Goal: Share content: Share content

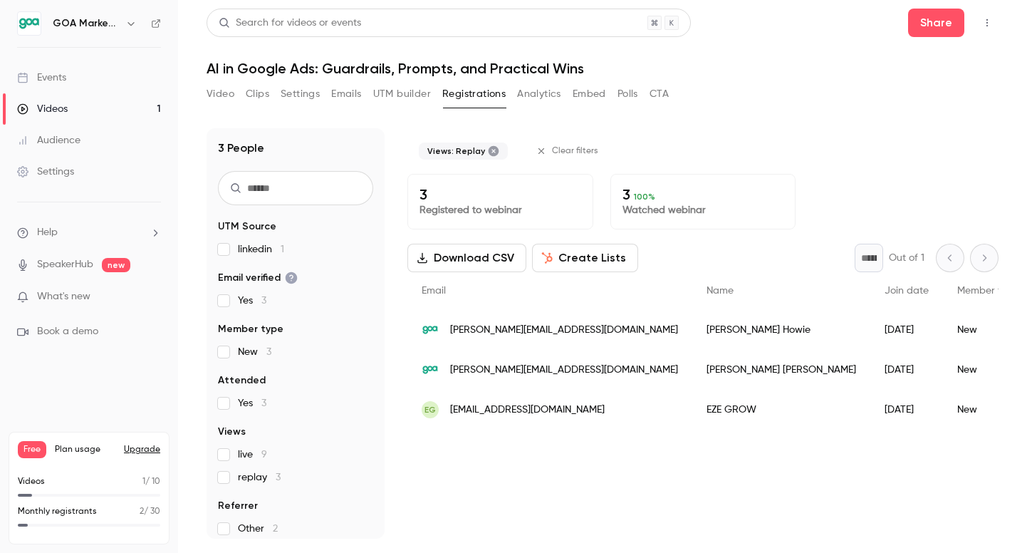
scroll to position [31, 0]
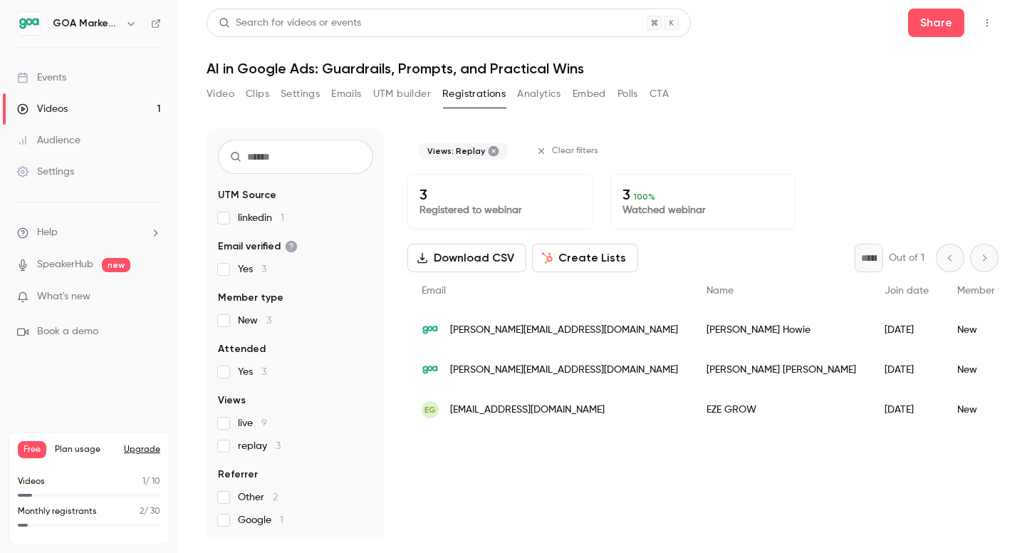
click at [95, 116] on link "Videos 1" at bounding box center [89, 108] width 178 height 31
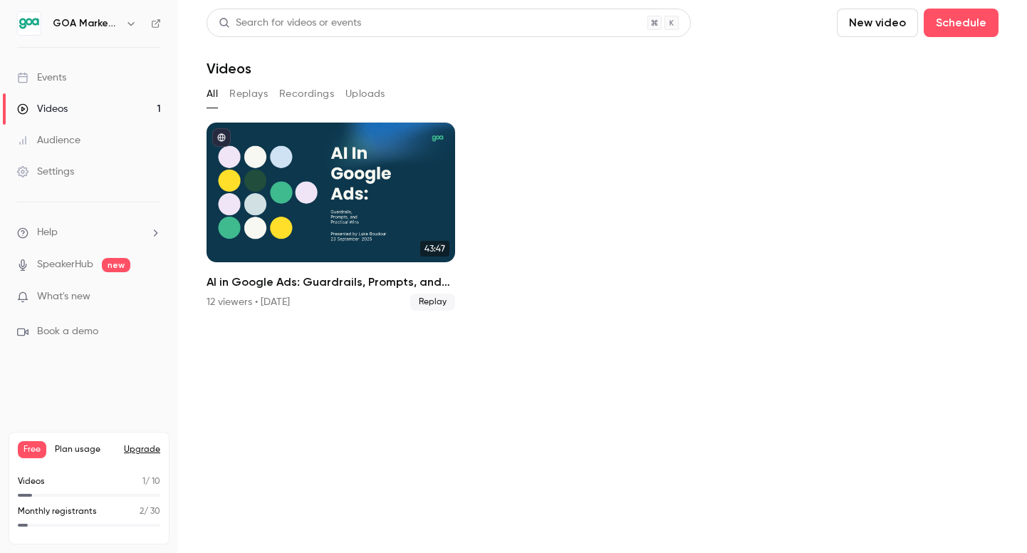
click at [255, 95] on button "Replays" at bounding box center [248, 94] width 38 height 23
click at [295, 93] on button "Recordings" at bounding box center [306, 94] width 55 height 23
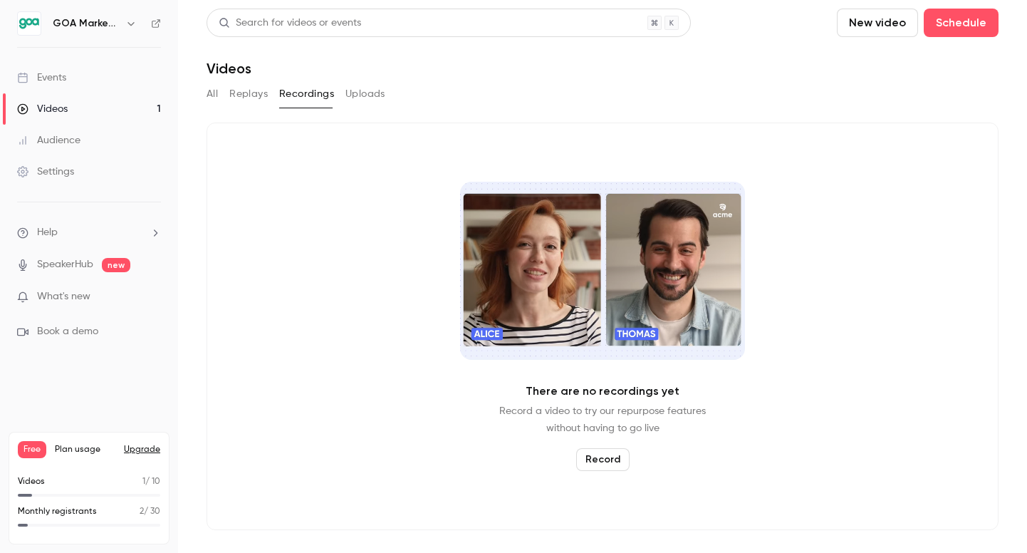
click at [240, 91] on button "Replays" at bounding box center [248, 94] width 38 height 23
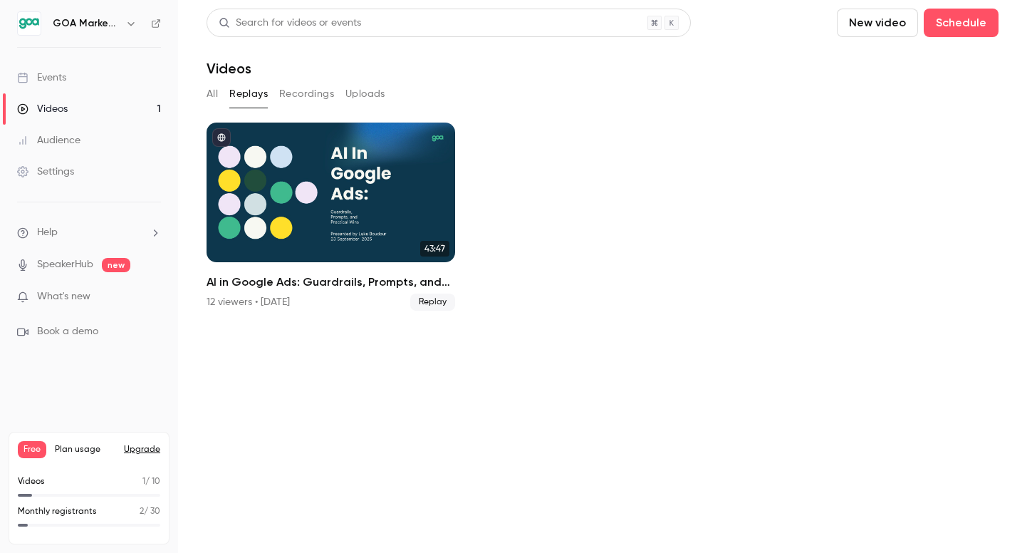
click at [299, 101] on button "Recordings" at bounding box center [306, 94] width 55 height 23
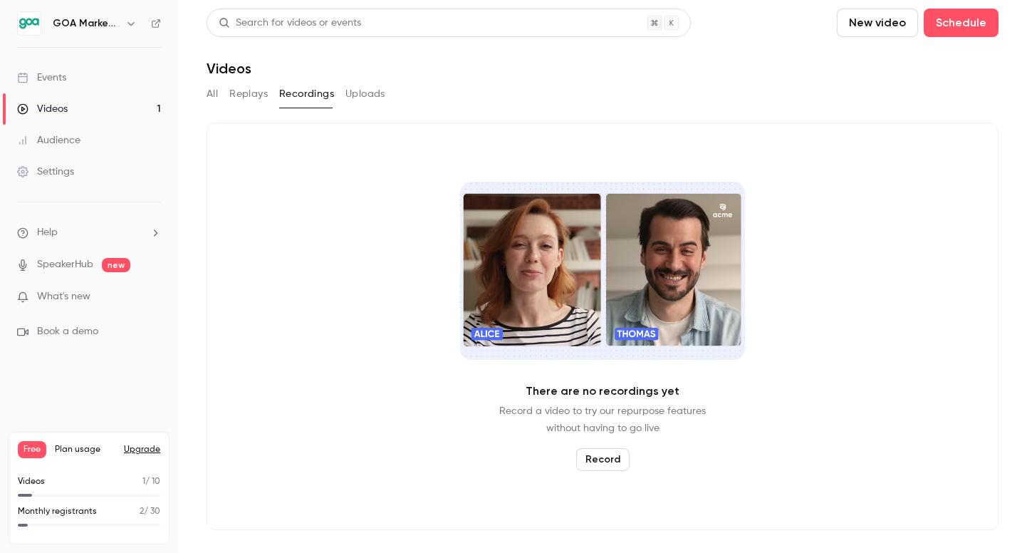
click at [220, 97] on div "All Replays Recordings Uploads" at bounding box center [603, 94] width 792 height 23
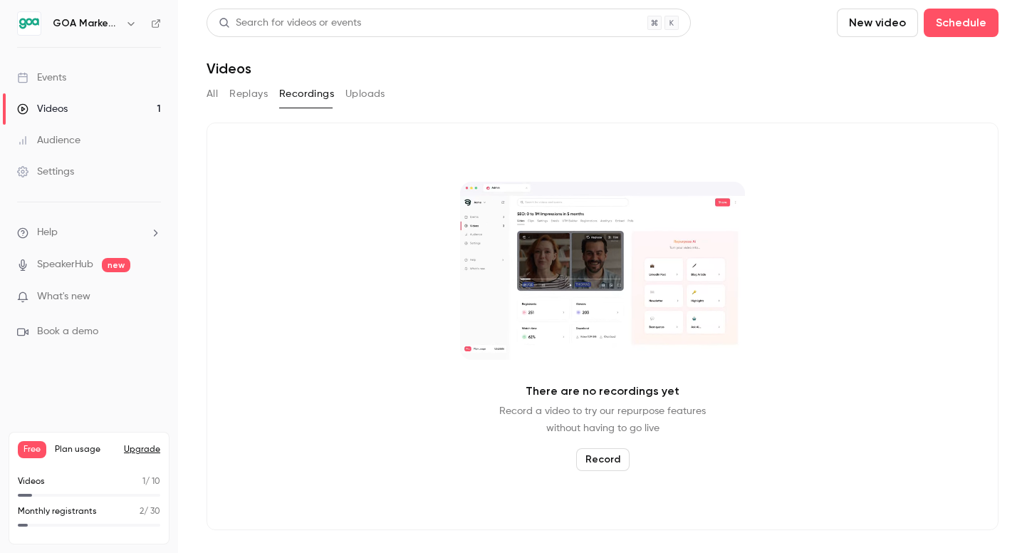
click at [220, 97] on div "All Replays Recordings Uploads" at bounding box center [603, 94] width 792 height 23
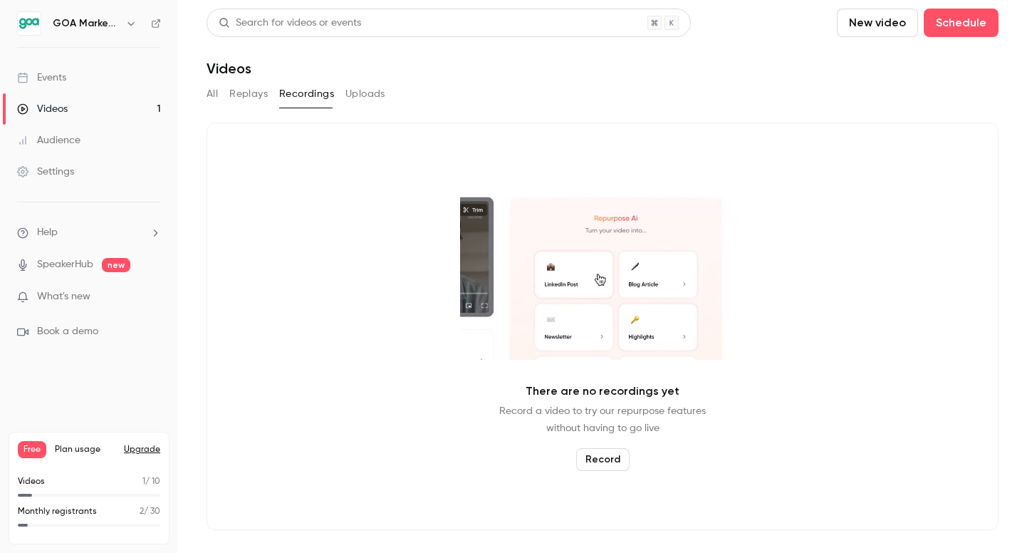
click at [212, 103] on button "All" at bounding box center [212, 94] width 11 height 23
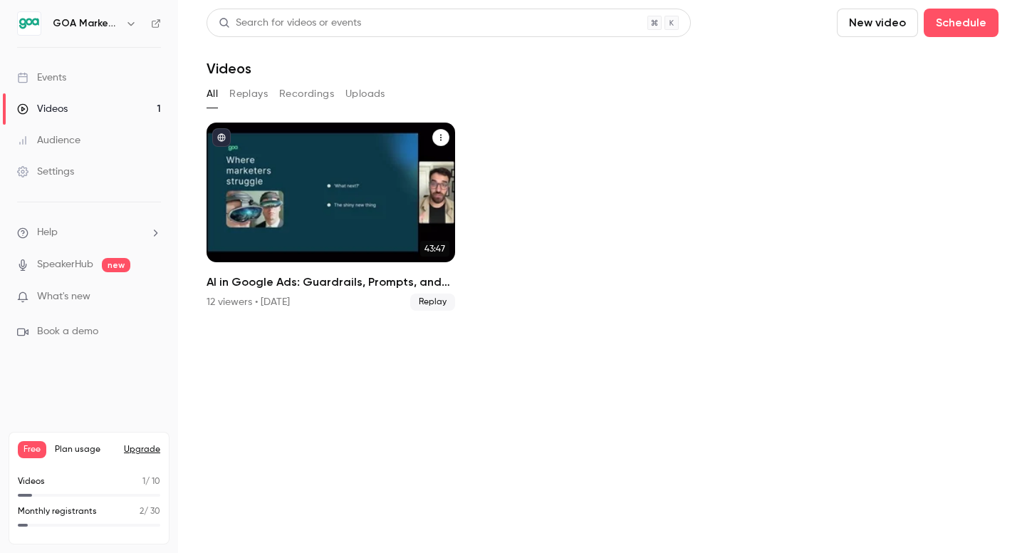
click at [251, 189] on div "AI in Google Ads: Guardrails, Prompts, and Practical Wins" at bounding box center [331, 192] width 249 height 140
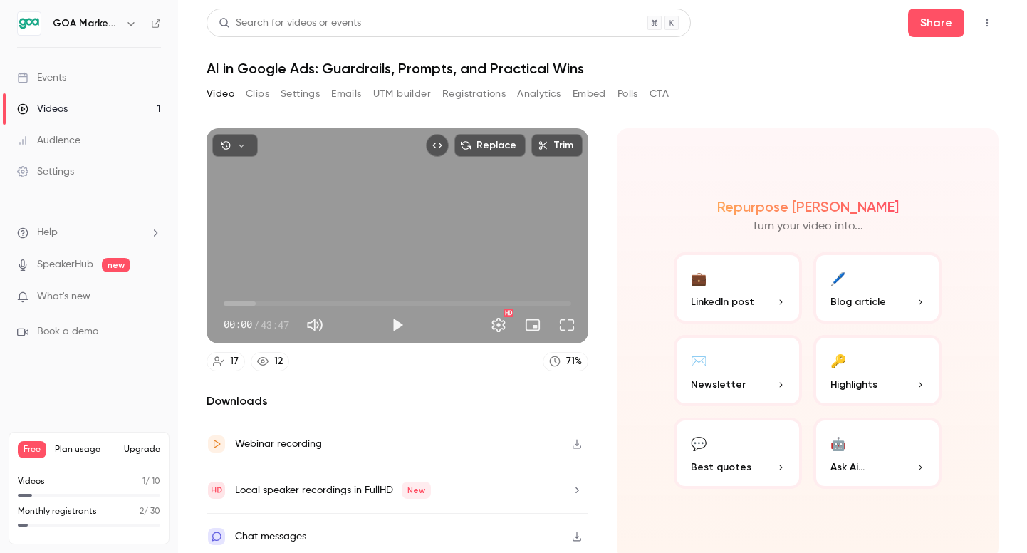
click at [255, 95] on button "Clips" at bounding box center [258, 94] width 24 height 23
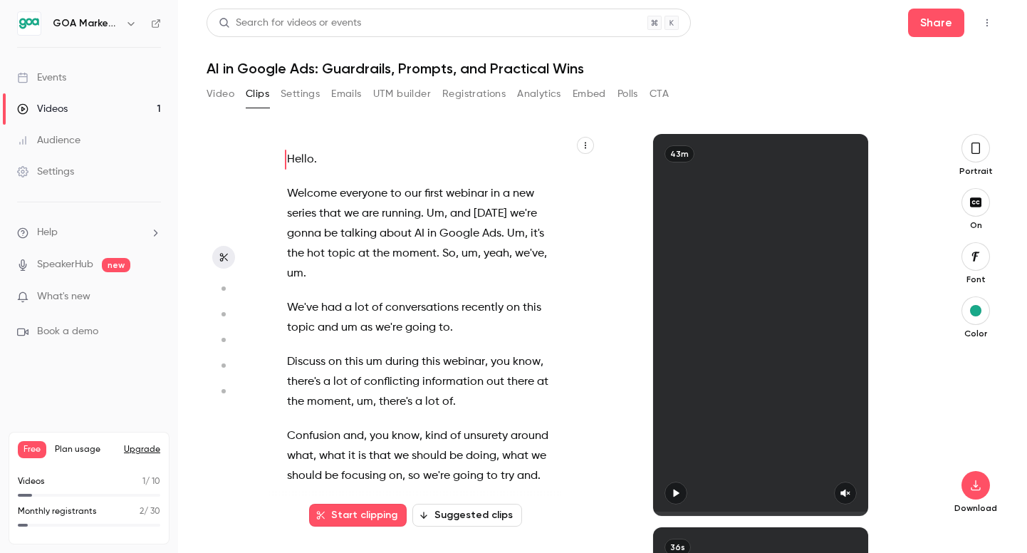
click at [453, 518] on button "Suggested clips" at bounding box center [467, 515] width 110 height 23
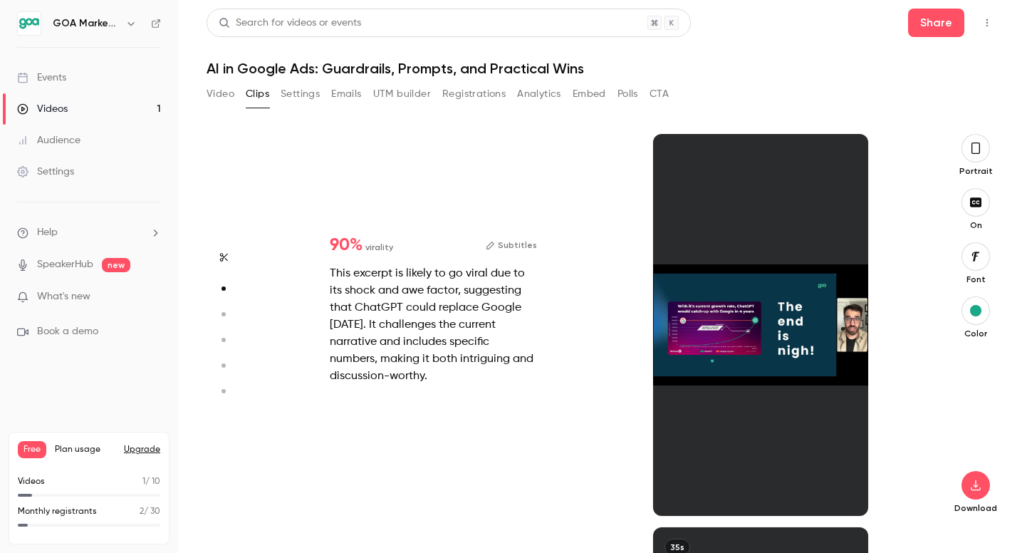
scroll to position [393, 0]
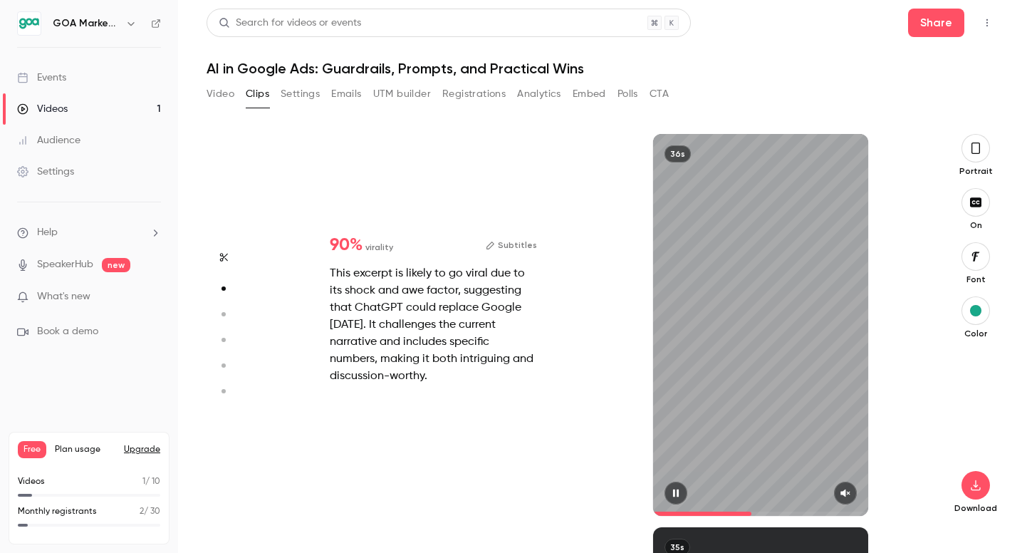
click at [848, 495] on icon "button" at bounding box center [845, 493] width 11 height 10
drag, startPoint x: 757, startPoint y: 512, endPoint x: 624, endPoint y: 512, distance: 133.2
click at [624, 512] on div "36s" at bounding box center [761, 325] width 328 height 382
click at [978, 151] on icon "button" at bounding box center [975, 148] width 11 height 16
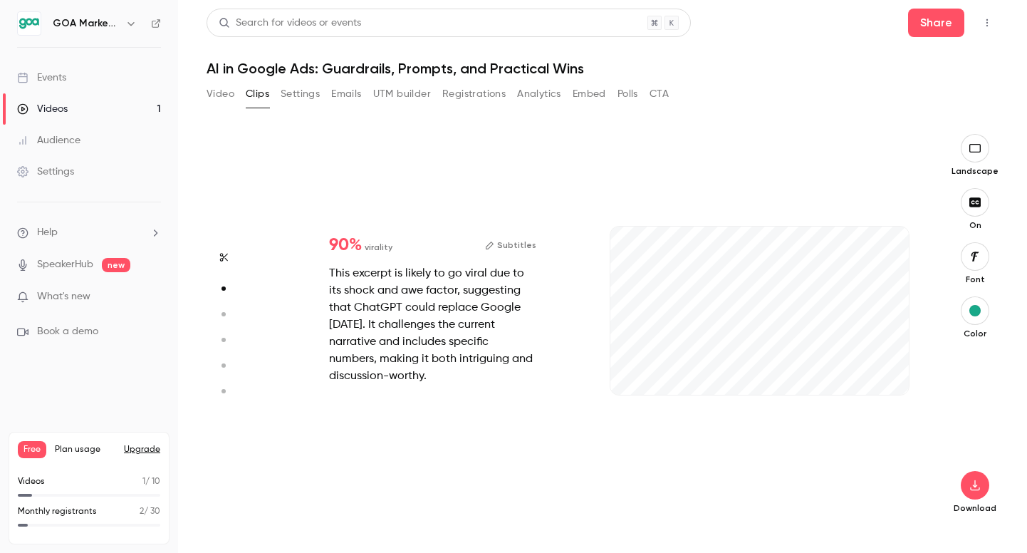
click at [978, 151] on icon "button" at bounding box center [974, 148] width 11 height 9
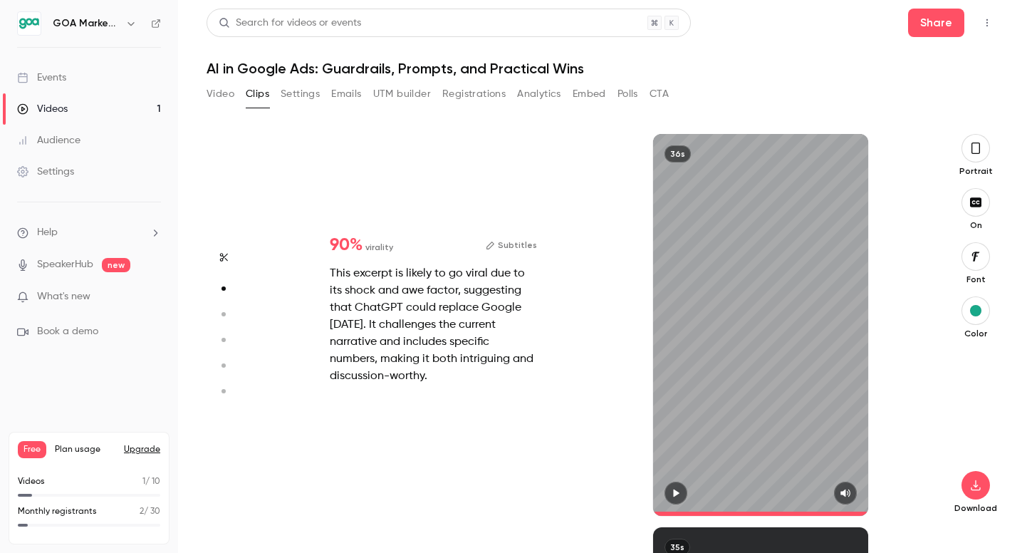
type input "*"
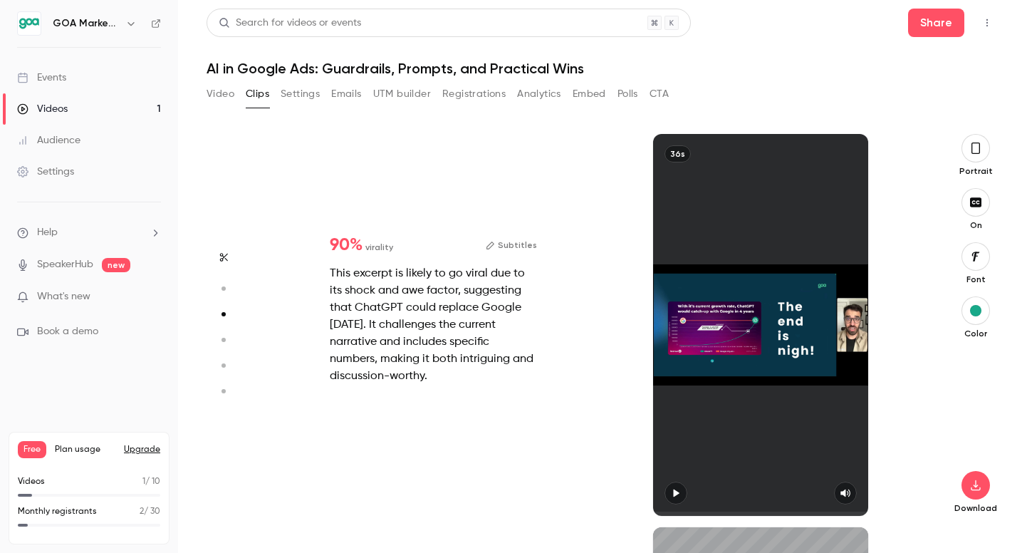
type input "*"
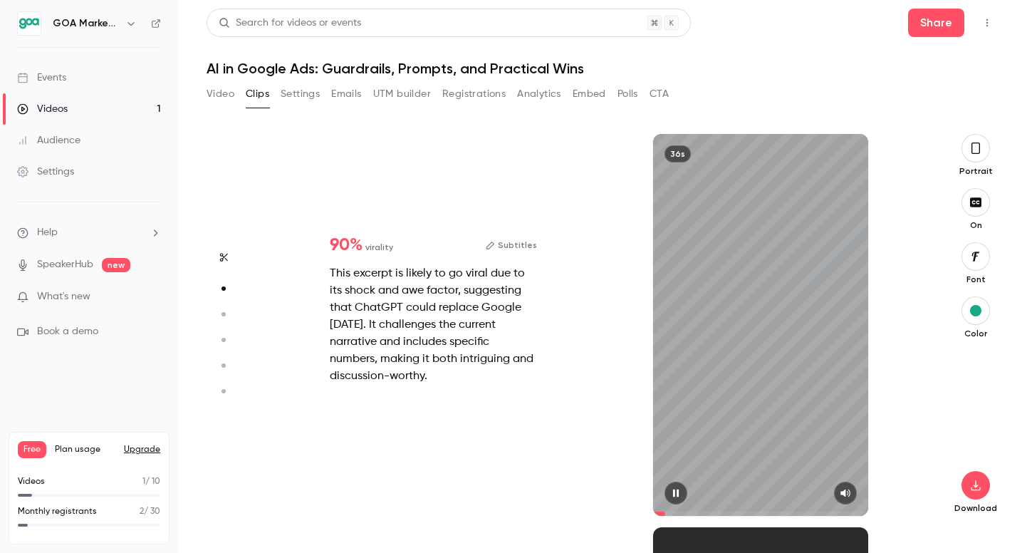
click at [674, 489] on icon "button" at bounding box center [675, 493] width 11 height 10
type input "*"
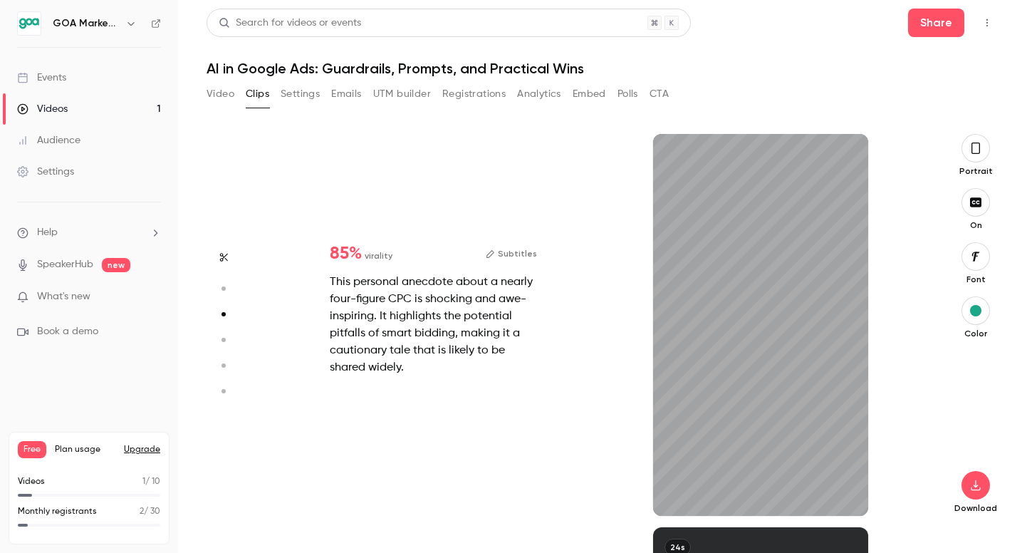
scroll to position [786, 0]
click at [847, 491] on icon "button" at bounding box center [844, 493] width 9 height 8
drag, startPoint x: 676, startPoint y: 507, endPoint x: 649, endPoint y: 507, distance: 27.1
click at [649, 507] on div "35s" at bounding box center [761, 325] width 328 height 382
click at [679, 494] on icon "button" at bounding box center [675, 493] width 11 height 10
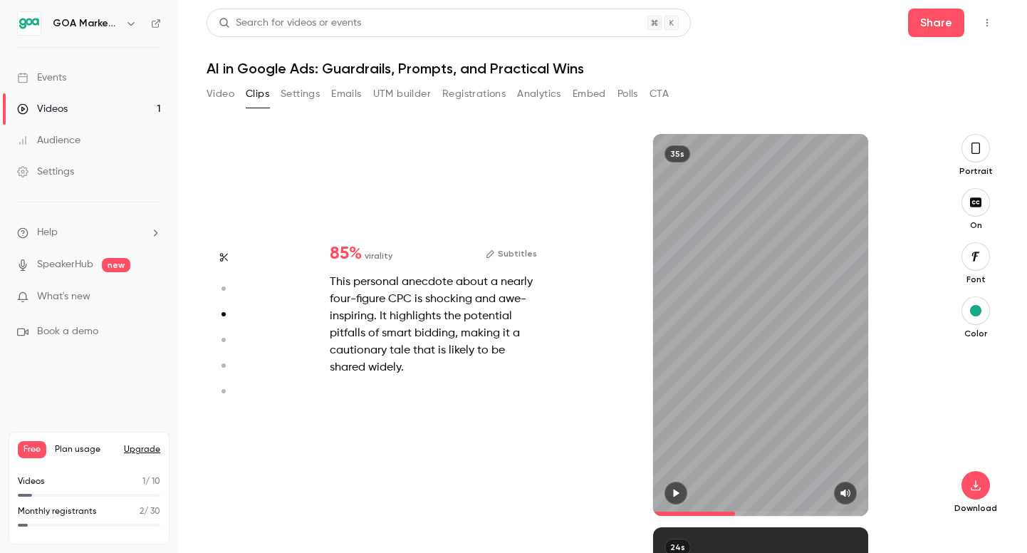
click at [660, 481] on div "35s" at bounding box center [760, 325] width 215 height 382
click at [976, 151] on icon "button" at bounding box center [975, 148] width 11 height 16
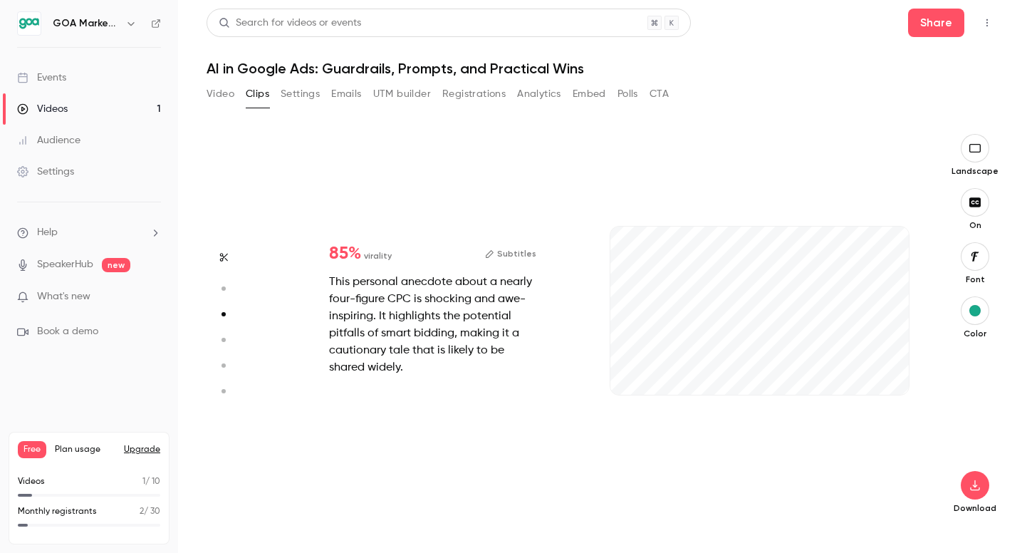
click at [976, 151] on icon "button" at bounding box center [975, 147] width 16 height 11
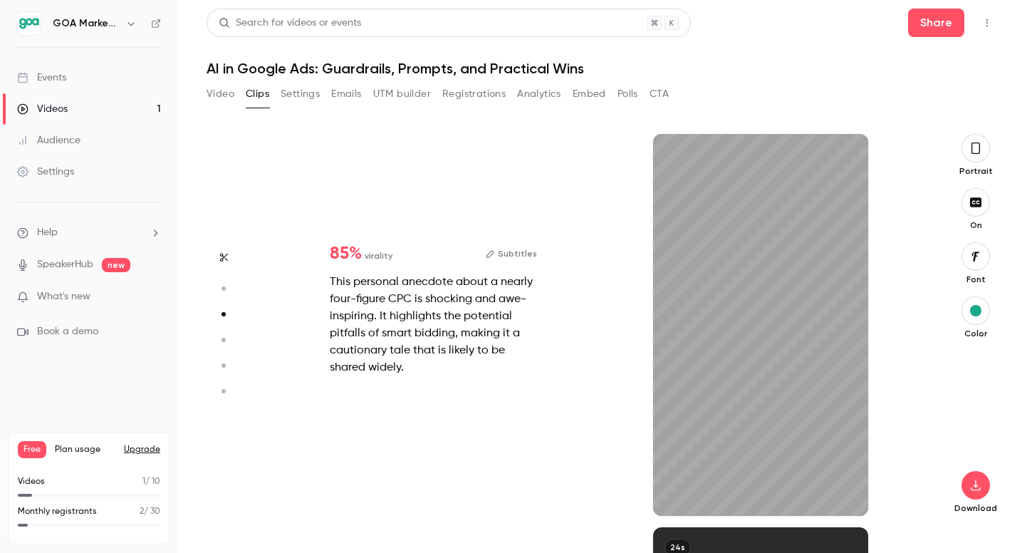
click at [976, 151] on icon "button" at bounding box center [975, 148] width 11 height 16
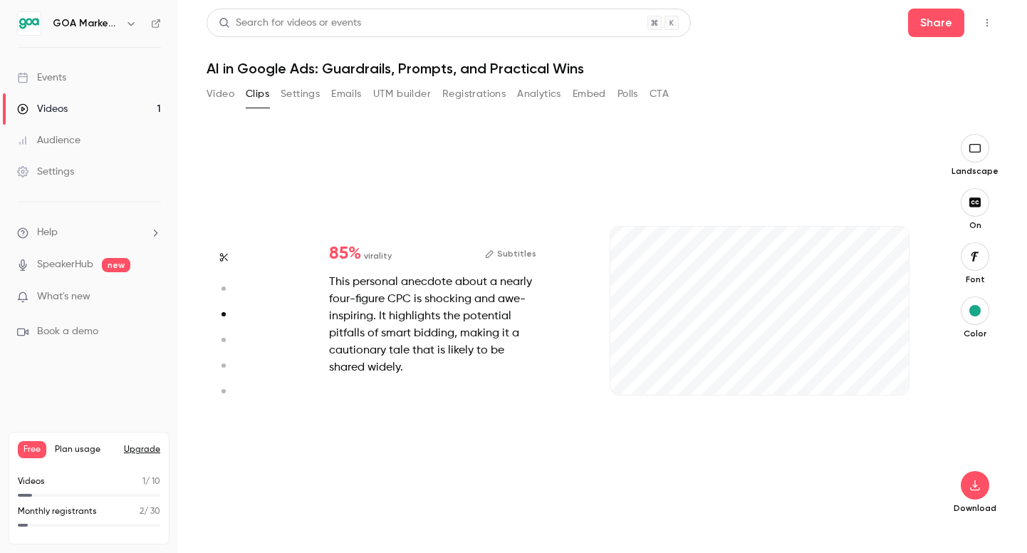
click at [976, 151] on icon "button" at bounding box center [975, 147] width 16 height 11
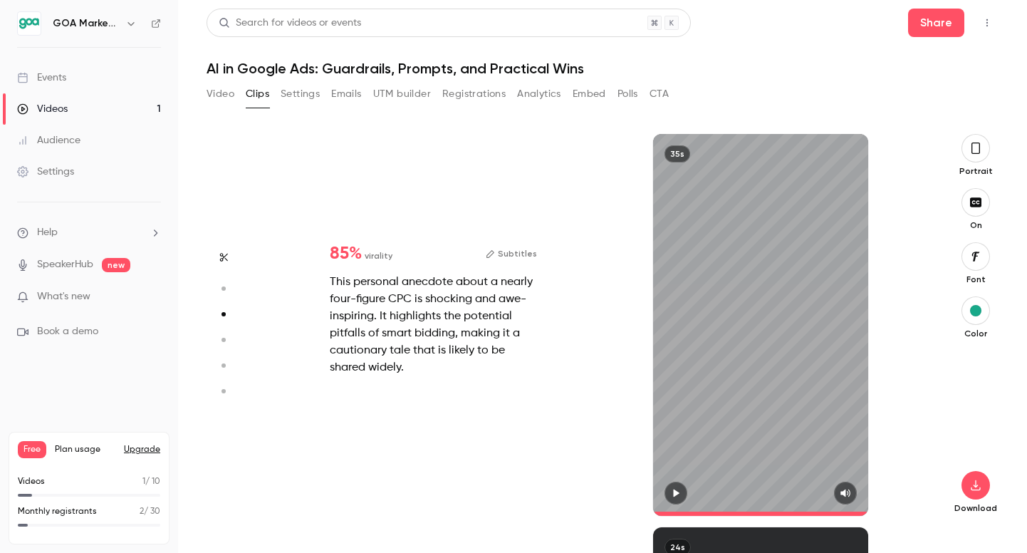
type input "*"
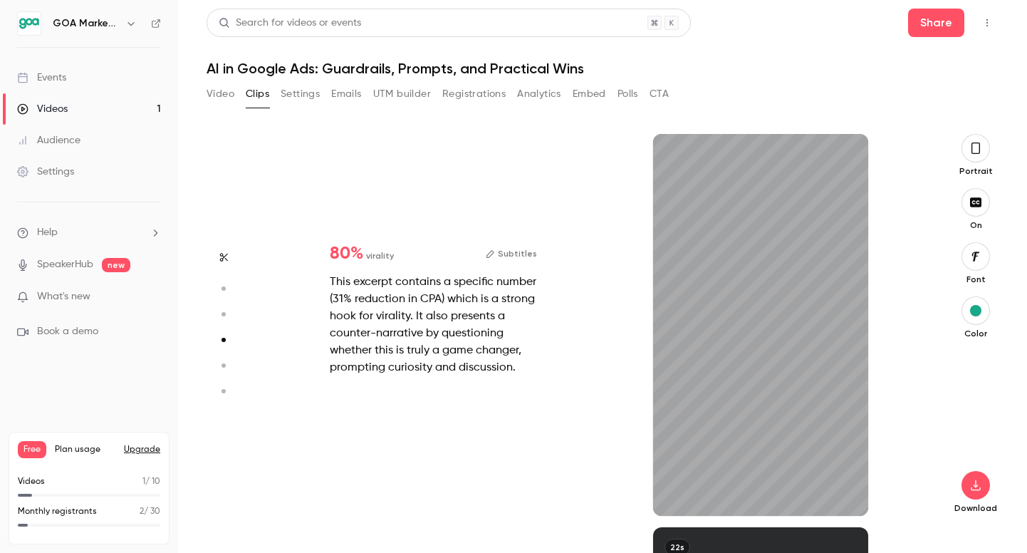
scroll to position [1179, 0]
drag, startPoint x: 677, startPoint y: 511, endPoint x: 637, endPoint y: 511, distance: 39.2
click at [637, 511] on div "24s" at bounding box center [761, 325] width 328 height 382
click at [840, 491] on icon "button" at bounding box center [844, 493] width 9 height 8
type input "*"
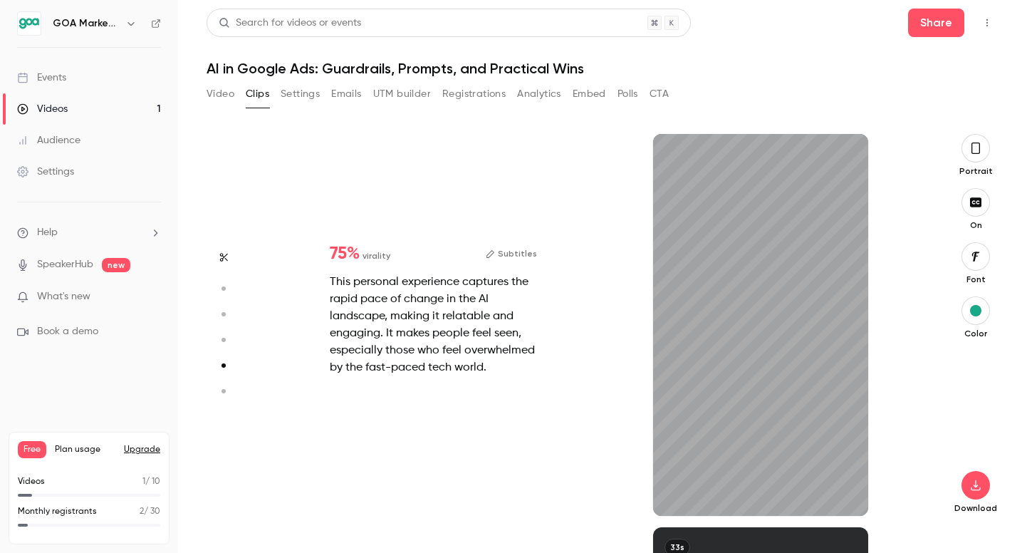
scroll to position [1573, 0]
click at [841, 490] on icon "button" at bounding box center [845, 493] width 11 height 10
click at [984, 149] on button "button" at bounding box center [975, 148] width 28 height 28
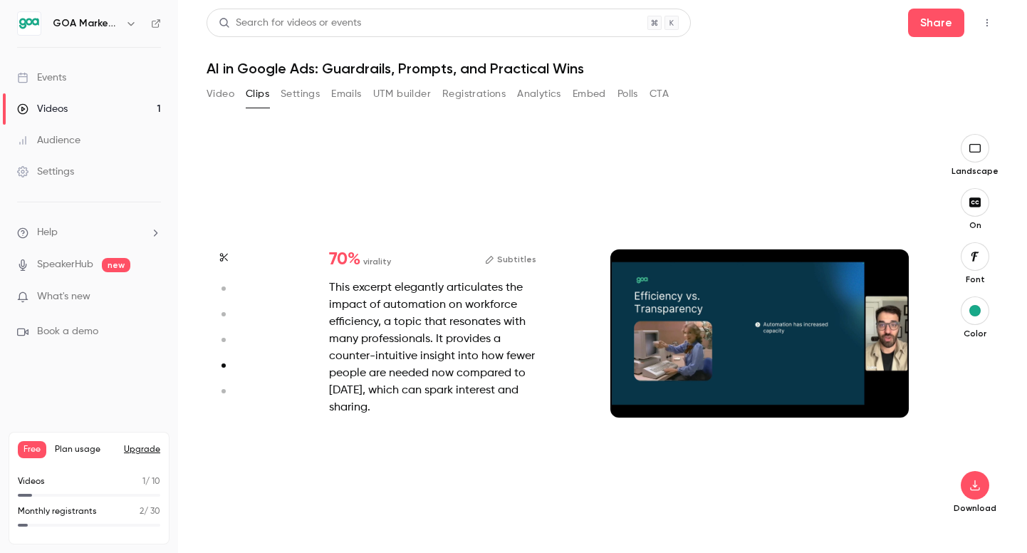
type input "*"
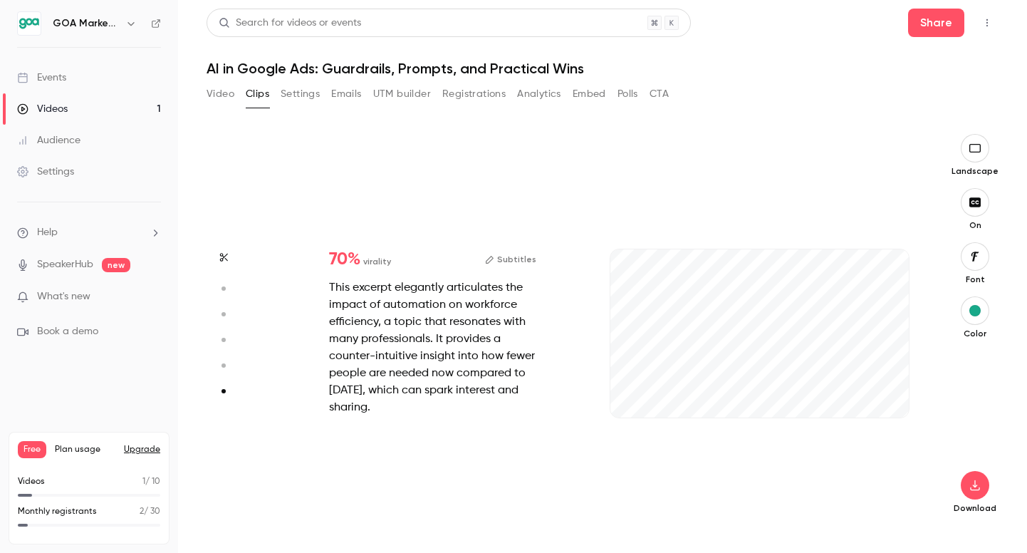
scroll to position [1943, 0]
click at [887, 394] on icon "button" at bounding box center [885, 395] width 9 height 8
drag, startPoint x: 683, startPoint y: 412, endPoint x: 604, endPoint y: 413, distance: 79.1
click at [605, 413] on div "33s" at bounding box center [759, 348] width 327 height 382
click at [989, 150] on button "button" at bounding box center [975, 148] width 28 height 28
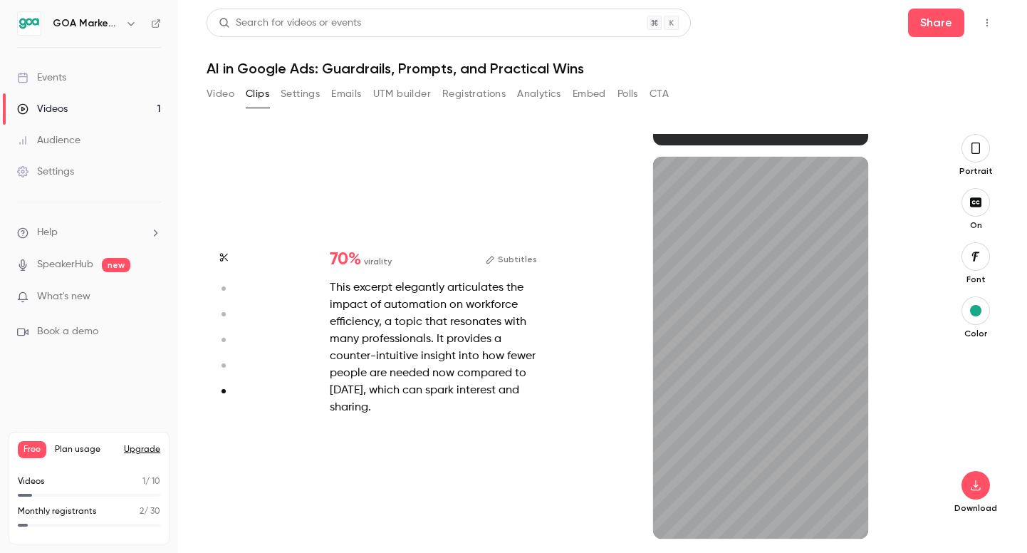
click at [979, 151] on icon "button" at bounding box center [975, 148] width 11 height 16
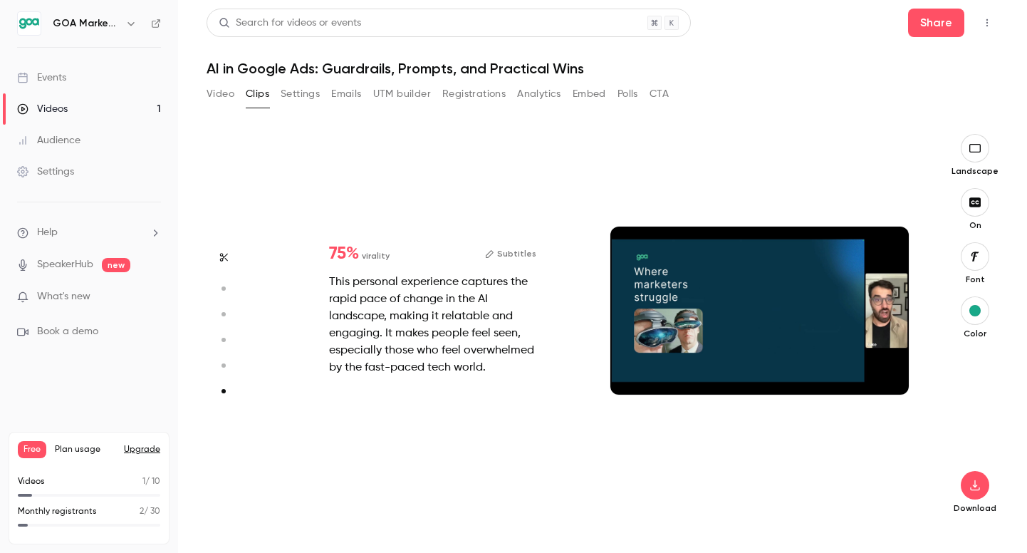
type input "*"
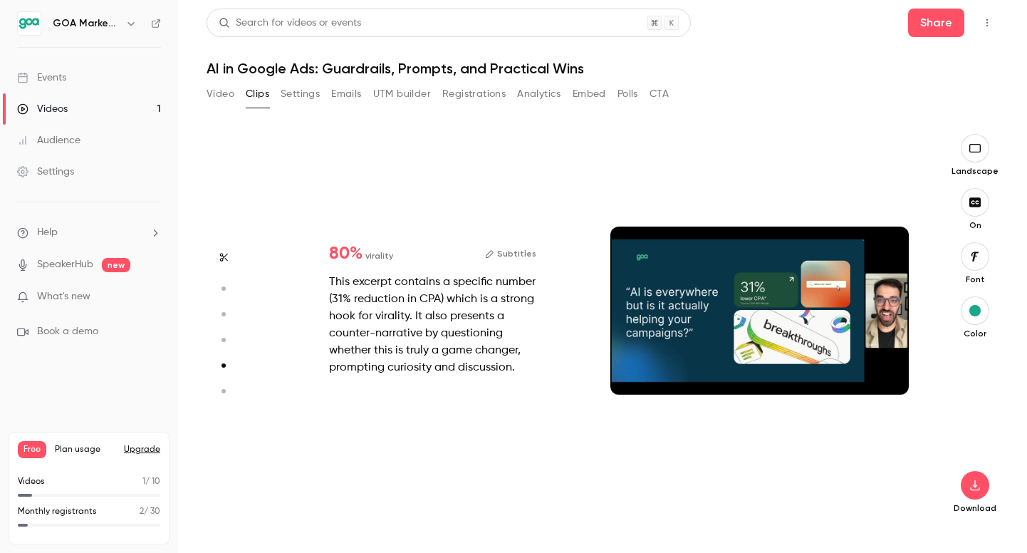
type input "*"
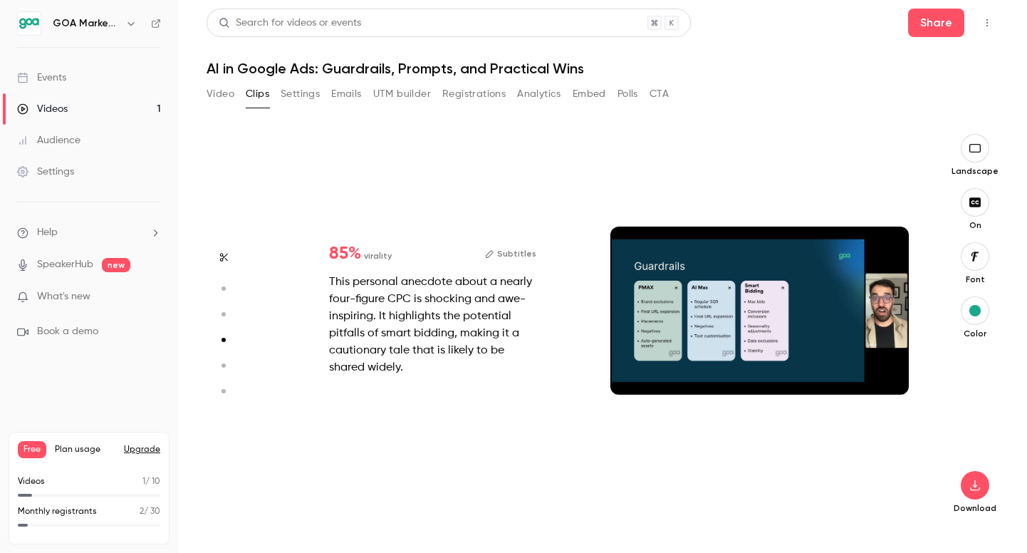
type input "*"
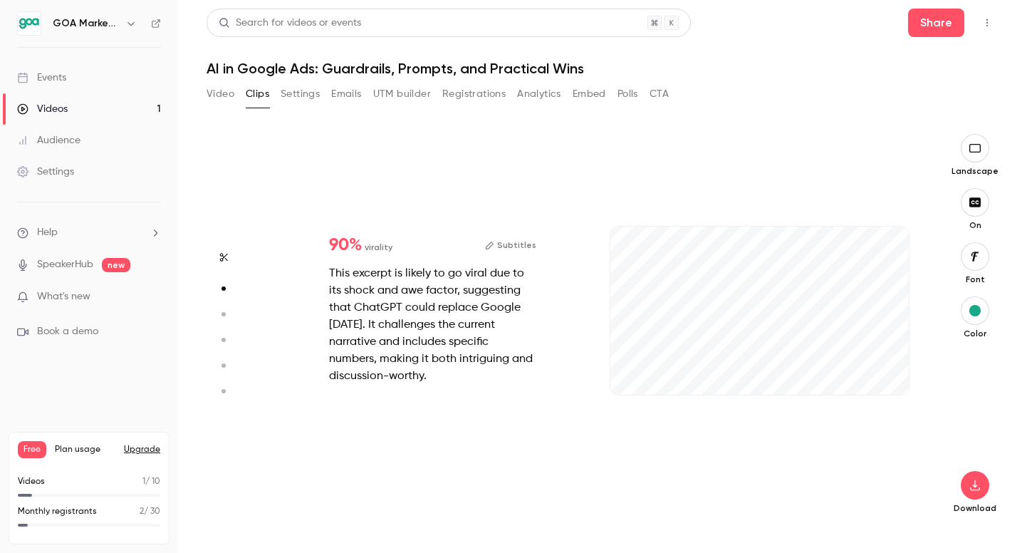
scroll to position [73, 0]
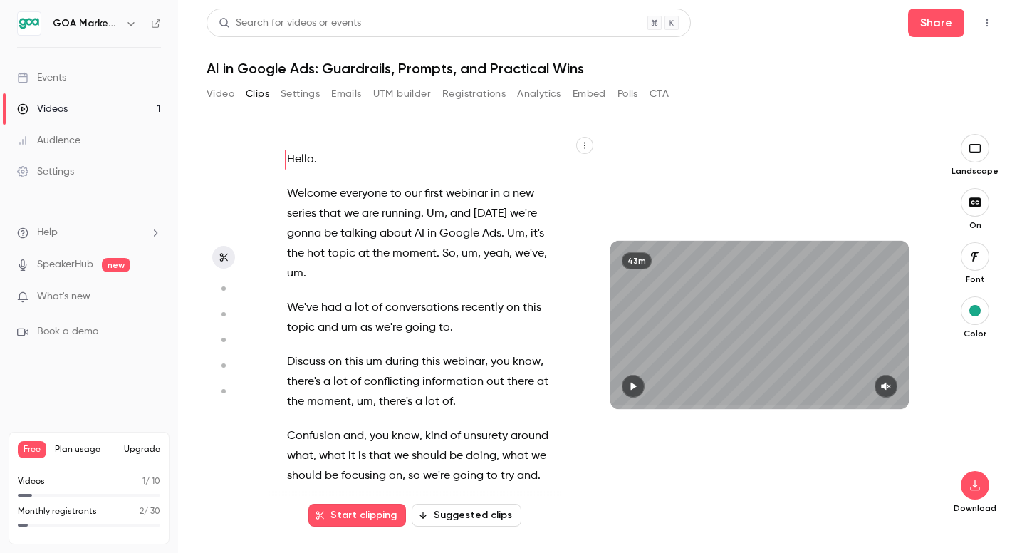
type input "*"
click at [221, 93] on button "Video" at bounding box center [221, 94] width 28 height 23
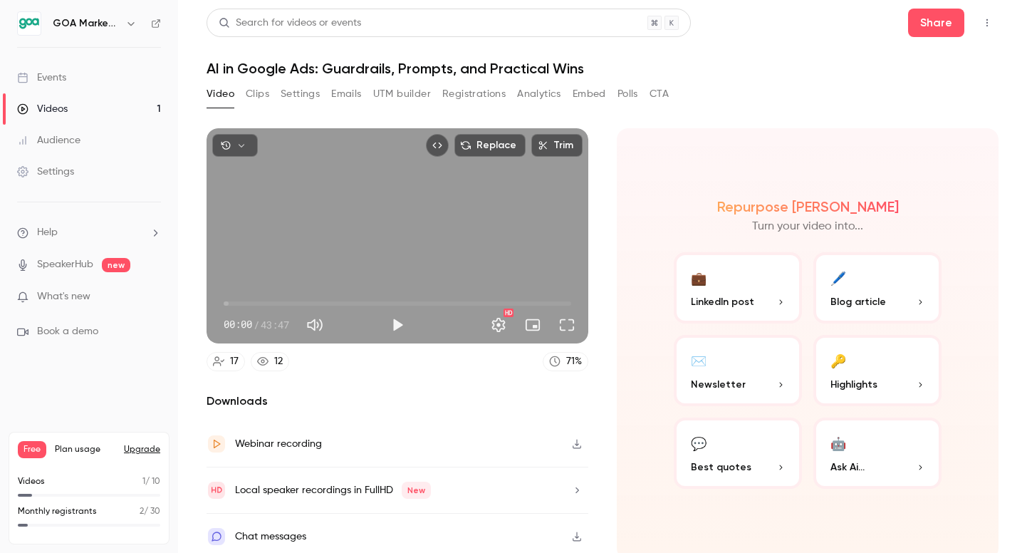
click at [748, 309] on button "💼 LinkedIn post" at bounding box center [738, 287] width 128 height 71
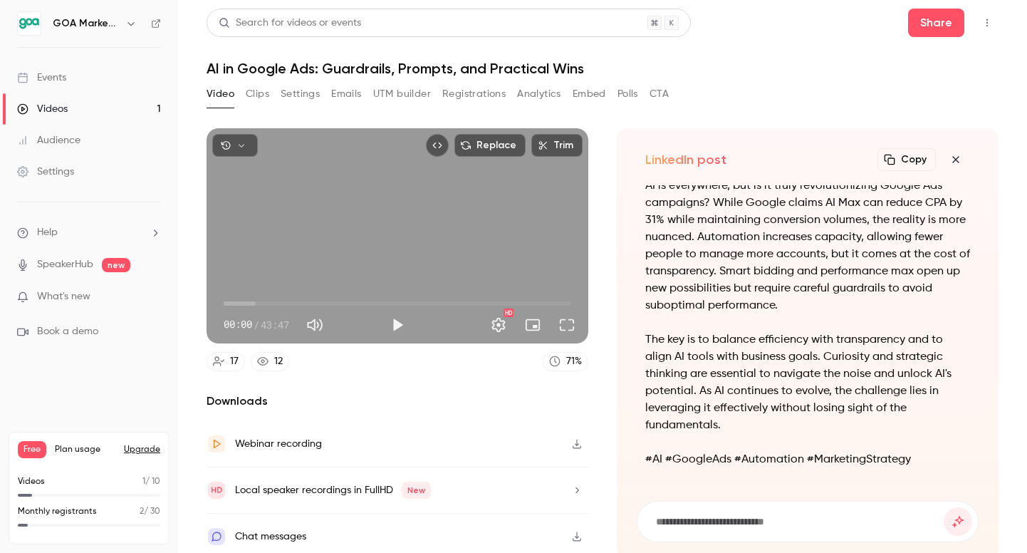
scroll to position [-43, 0]
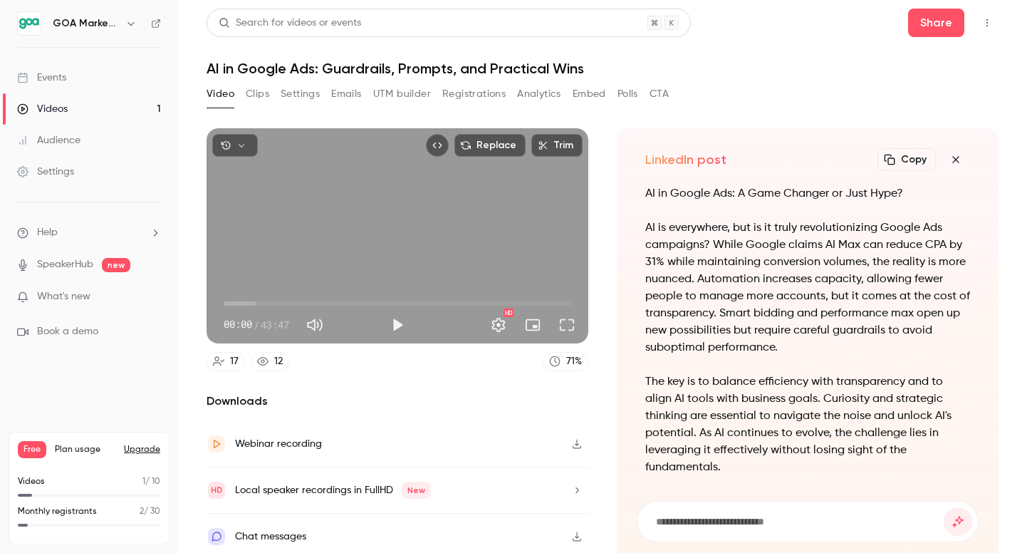
click at [909, 160] on button "Copy" at bounding box center [906, 159] width 58 height 23
click at [256, 95] on button "Clips" at bounding box center [258, 94] width 24 height 23
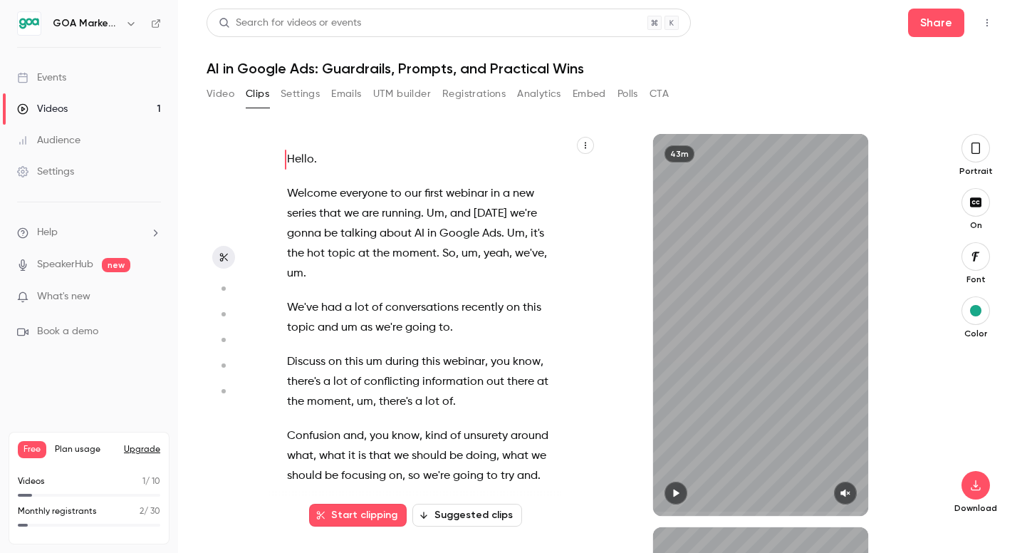
type input "*"
click at [676, 489] on icon "button" at bounding box center [675, 493] width 11 height 10
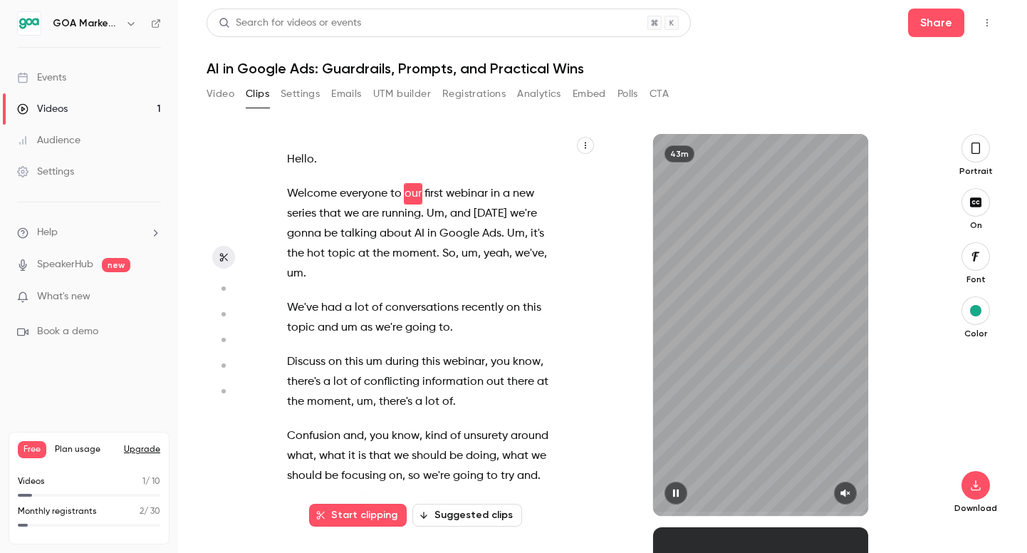
click at [851, 494] on button "button" at bounding box center [845, 492] width 23 height 23
click at [679, 494] on icon "button" at bounding box center [675, 493] width 11 height 10
type input "***"
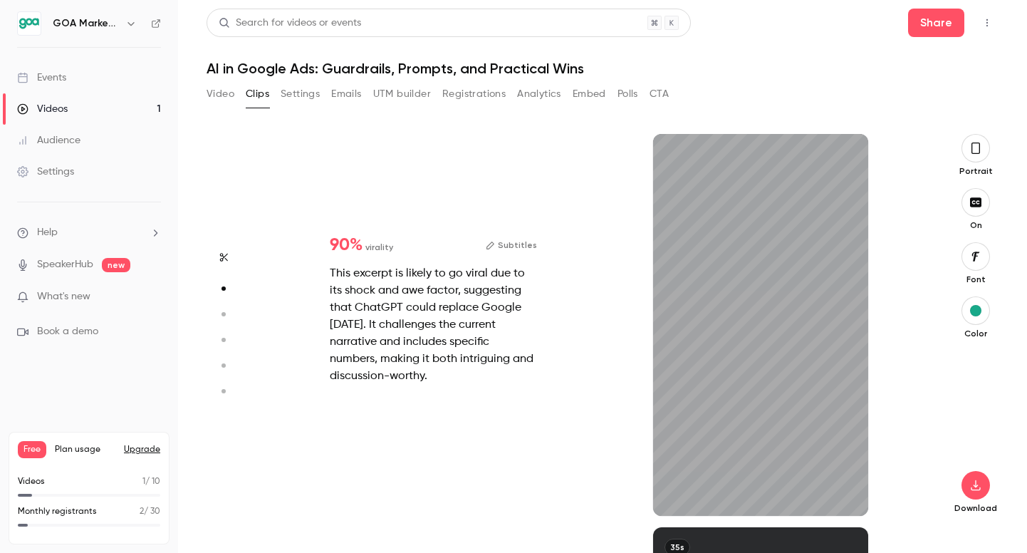
scroll to position [393, 0]
click at [675, 499] on button "button" at bounding box center [675, 492] width 23 height 23
click at [841, 499] on button "button" at bounding box center [845, 492] width 23 height 23
click at [679, 489] on icon "button" at bounding box center [675, 493] width 11 height 10
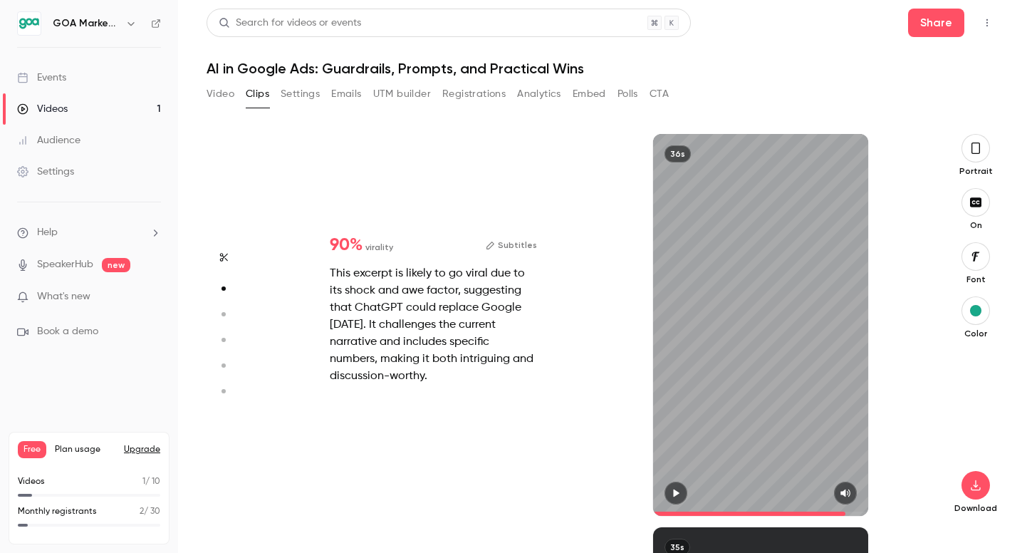
type input "****"
type input "***"
type input "*"
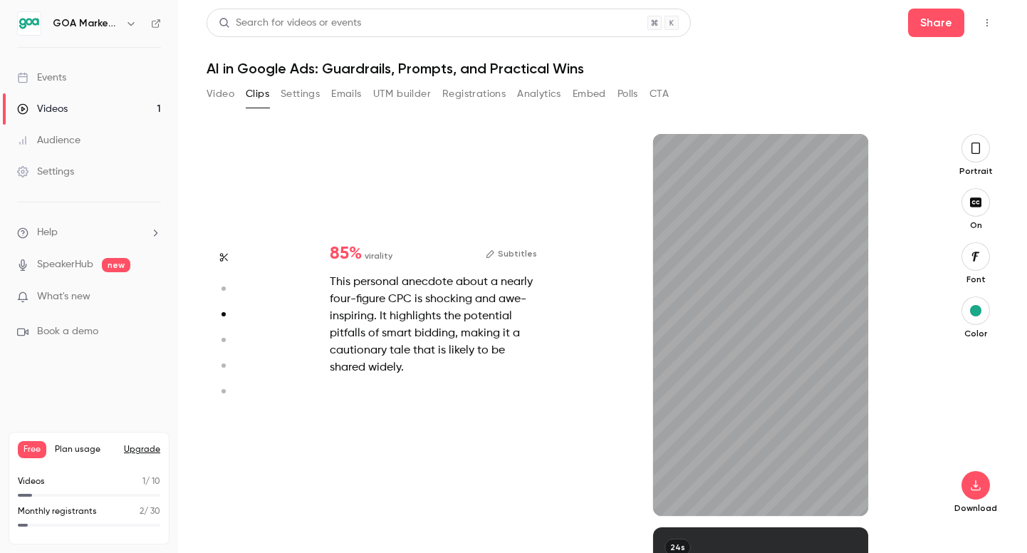
scroll to position [786, 0]
type input "***"
click at [216, 95] on button "Video" at bounding box center [221, 94] width 28 height 23
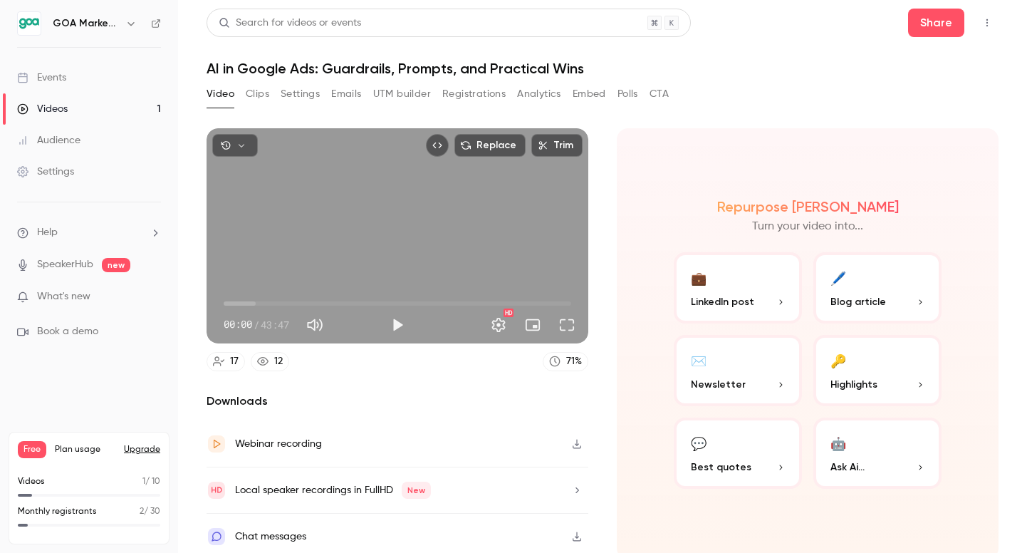
click at [886, 293] on button "🖊️ Blog article" at bounding box center [877, 287] width 128 height 71
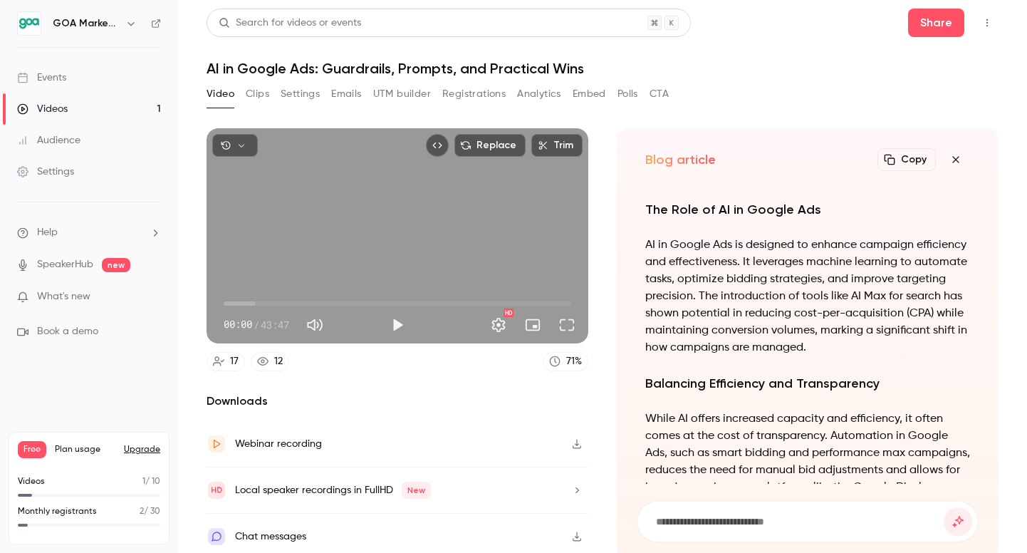
scroll to position [-1126, 0]
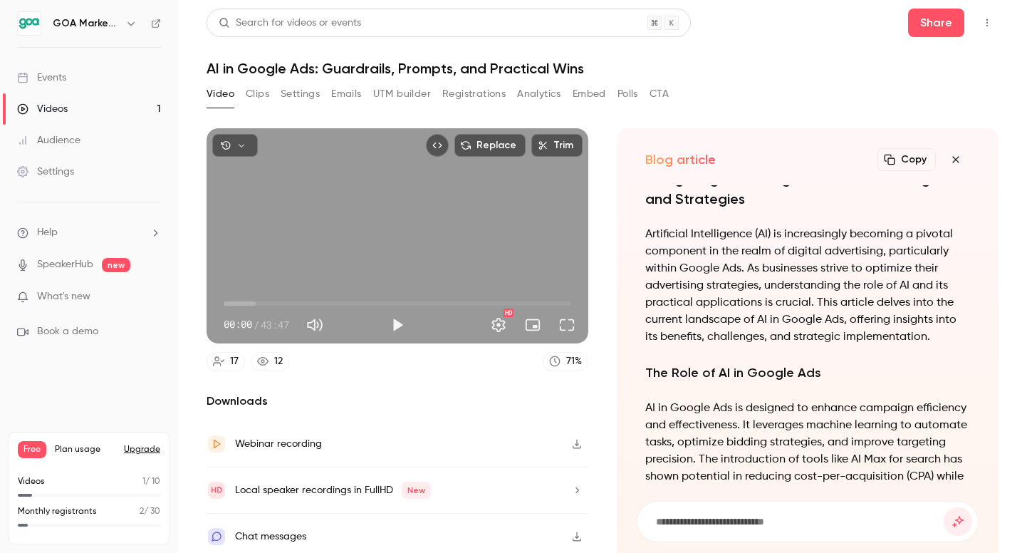
click at [910, 160] on button "Copy" at bounding box center [906, 159] width 58 height 23
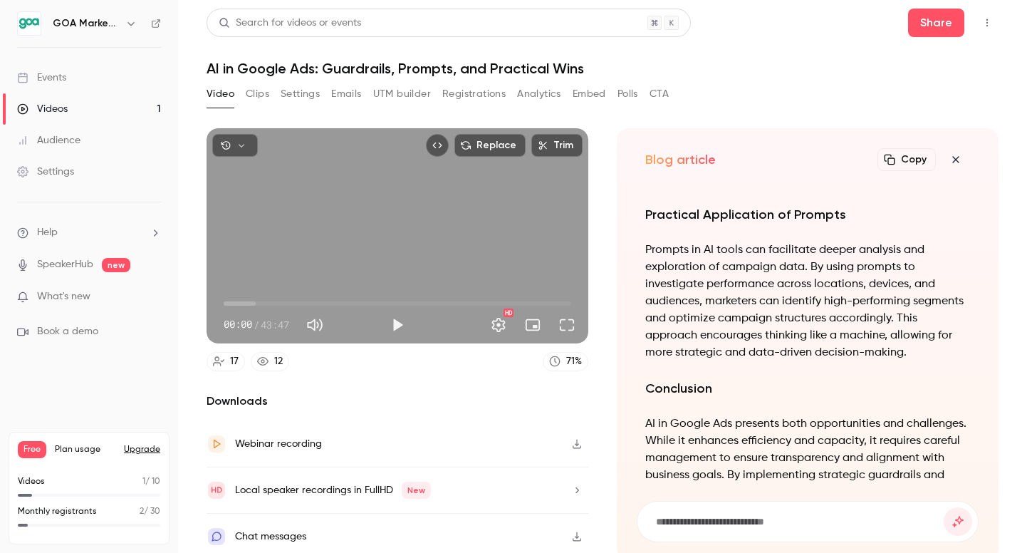
scroll to position [0, 0]
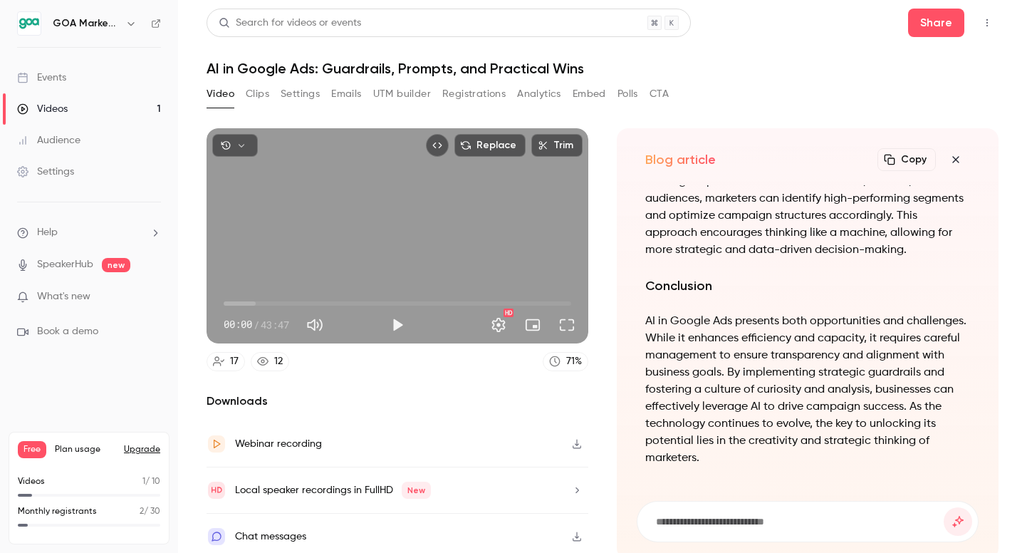
click at [955, 164] on icon "button" at bounding box center [955, 159] width 17 height 11
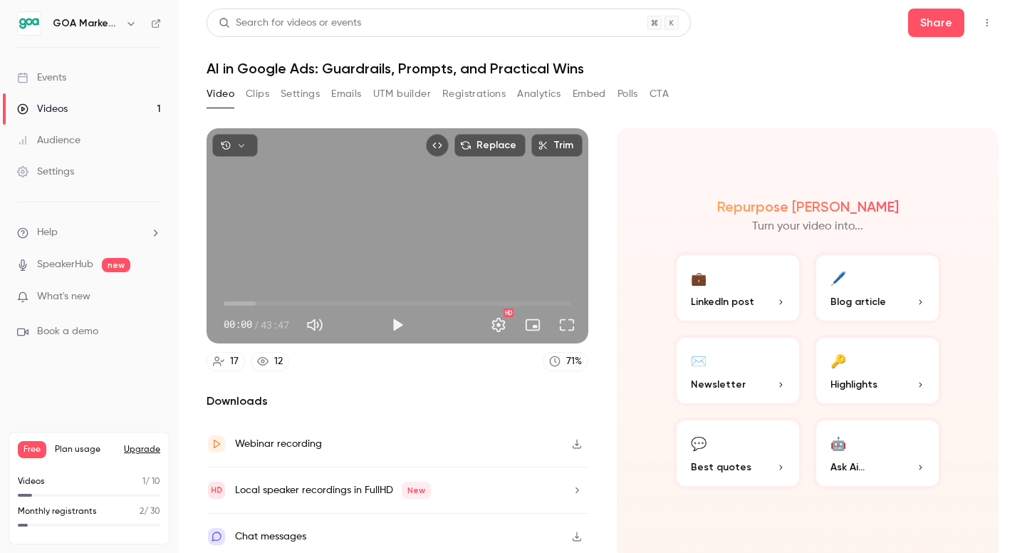
click at [723, 381] on span "Newsletter" at bounding box center [718, 384] width 55 height 15
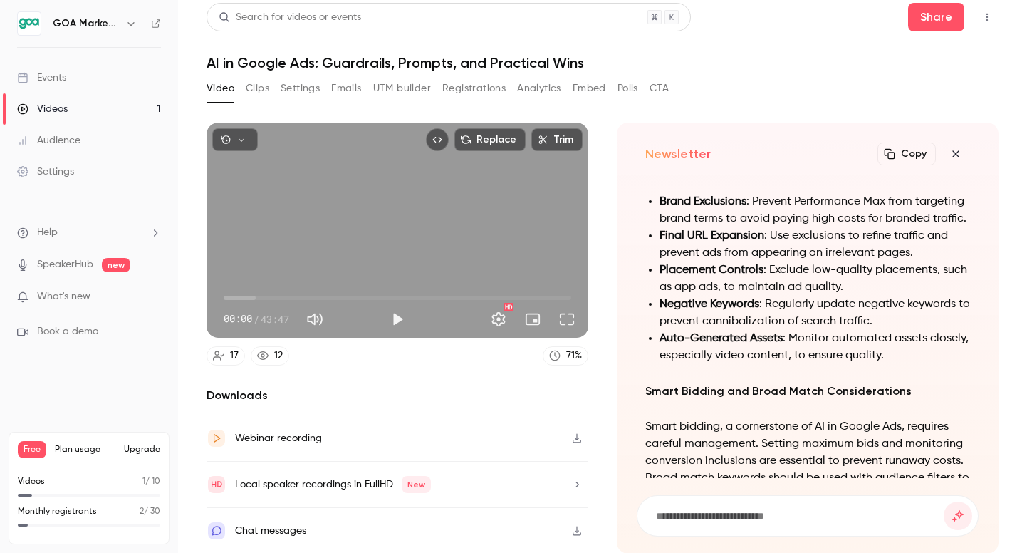
scroll to position [-612, 0]
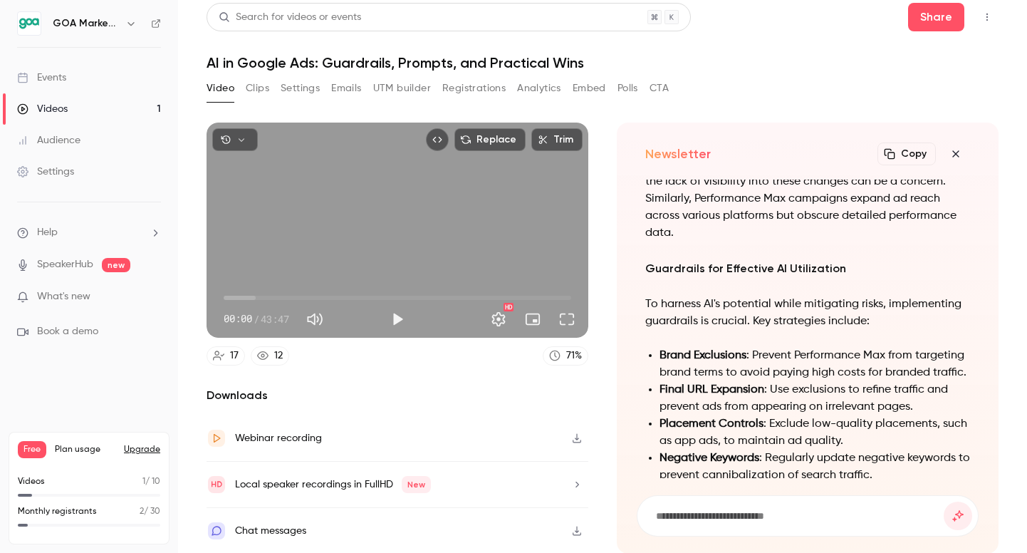
click at [891, 152] on icon "button" at bounding box center [889, 153] width 11 height 11
click at [953, 150] on icon "button" at bounding box center [955, 153] width 17 height 11
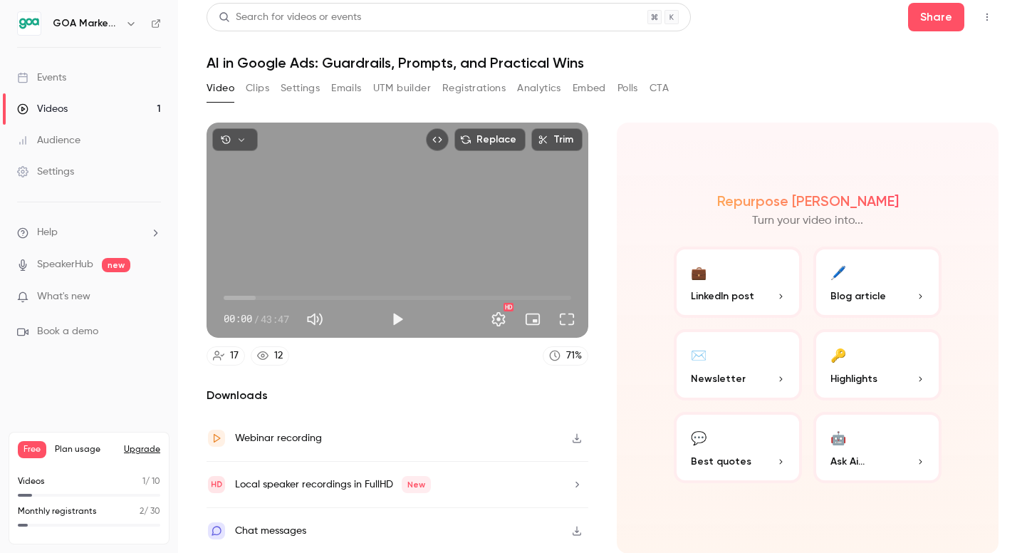
click at [893, 387] on button "🔑 Highlights" at bounding box center [877, 364] width 128 height 71
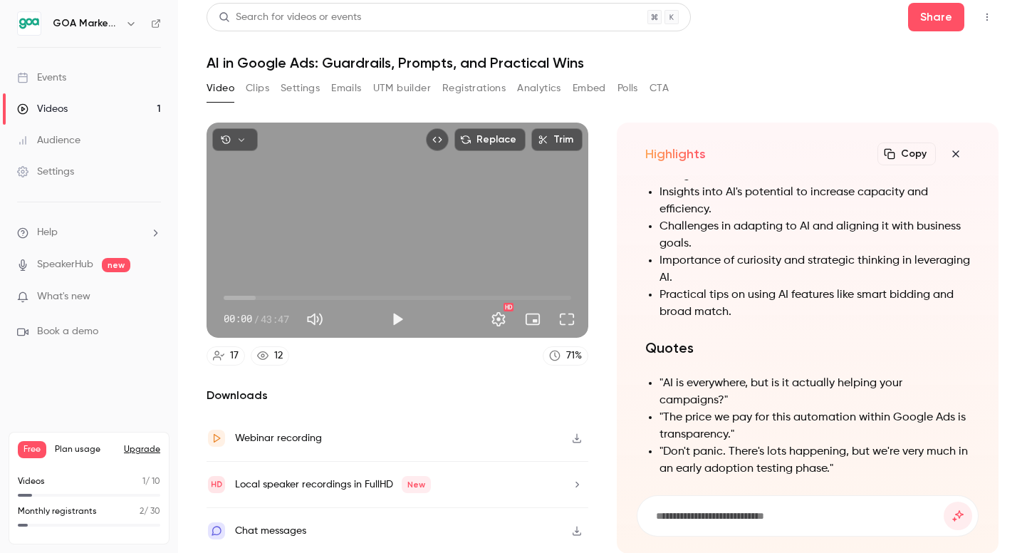
scroll to position [-776, 0]
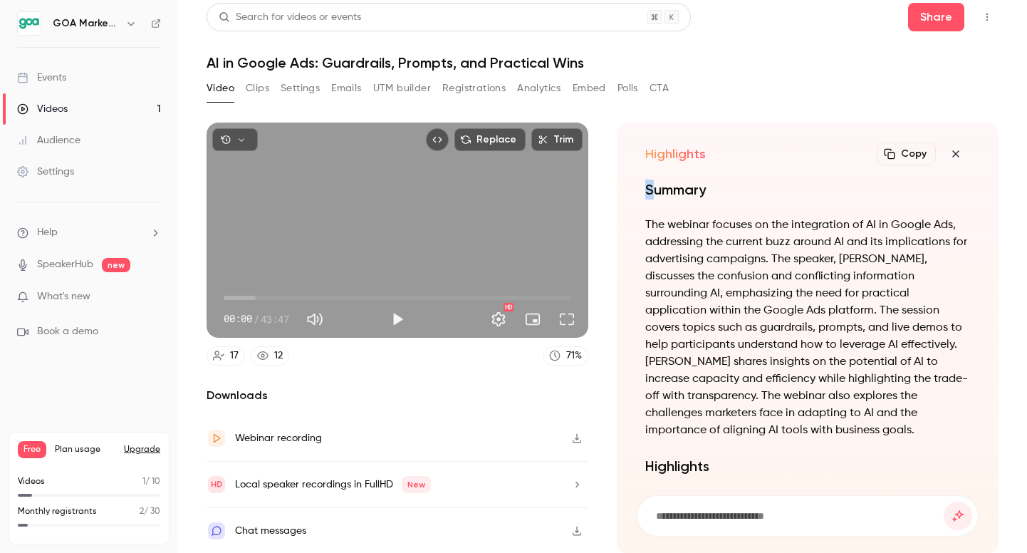
drag, startPoint x: 644, startPoint y: 183, endPoint x: 652, endPoint y: 185, distance: 8.1
click at [652, 185] on div "Summary The webinar focuses on the integration of AI in Google Ads, addressing …" at bounding box center [808, 328] width 342 height 298
click at [895, 153] on icon "button" at bounding box center [889, 153] width 11 height 11
click at [952, 151] on icon "button" at bounding box center [955, 153] width 17 height 11
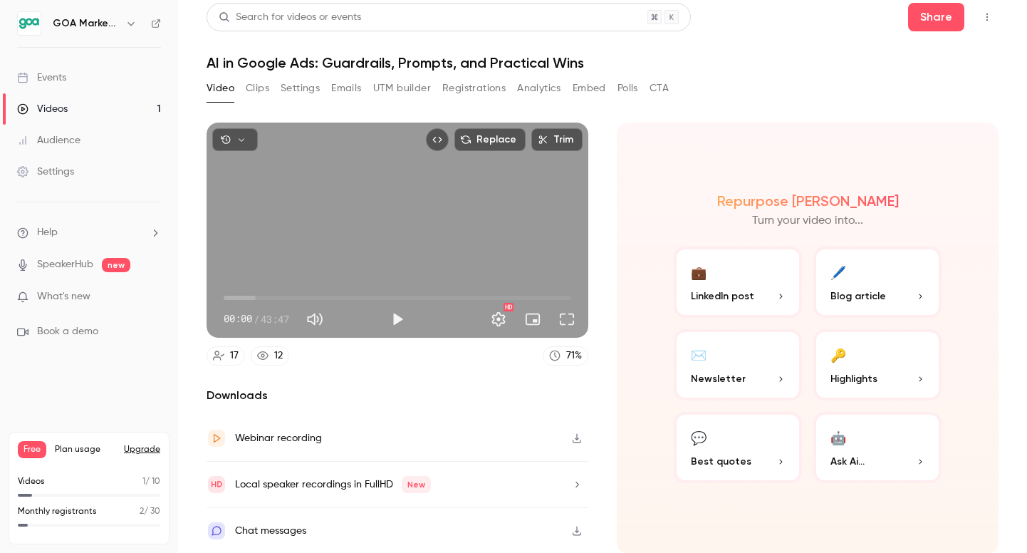
click at [730, 456] on span "Best quotes" at bounding box center [721, 461] width 61 height 15
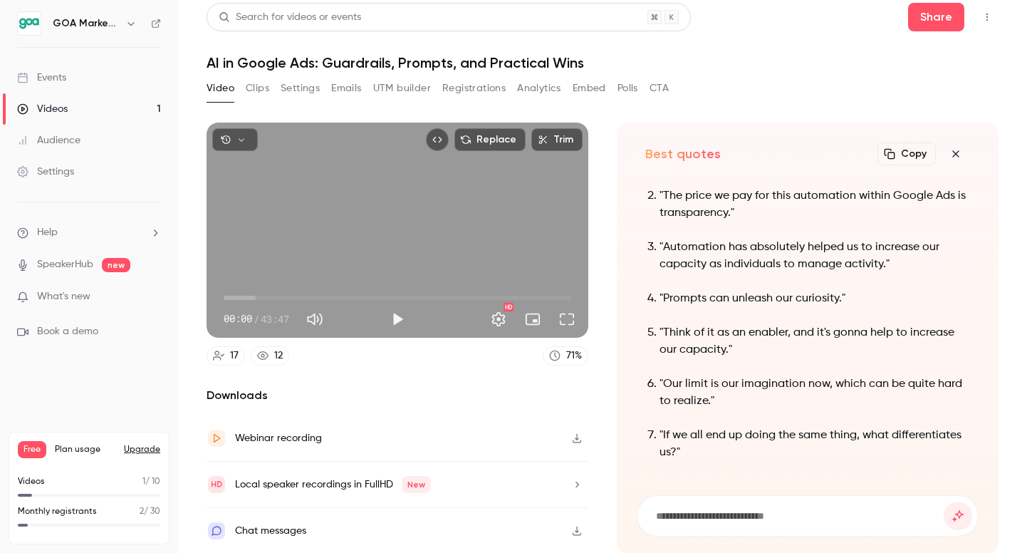
click at [907, 157] on button "Copy" at bounding box center [906, 153] width 58 height 23
click at [951, 159] on button "button" at bounding box center [956, 154] width 28 height 28
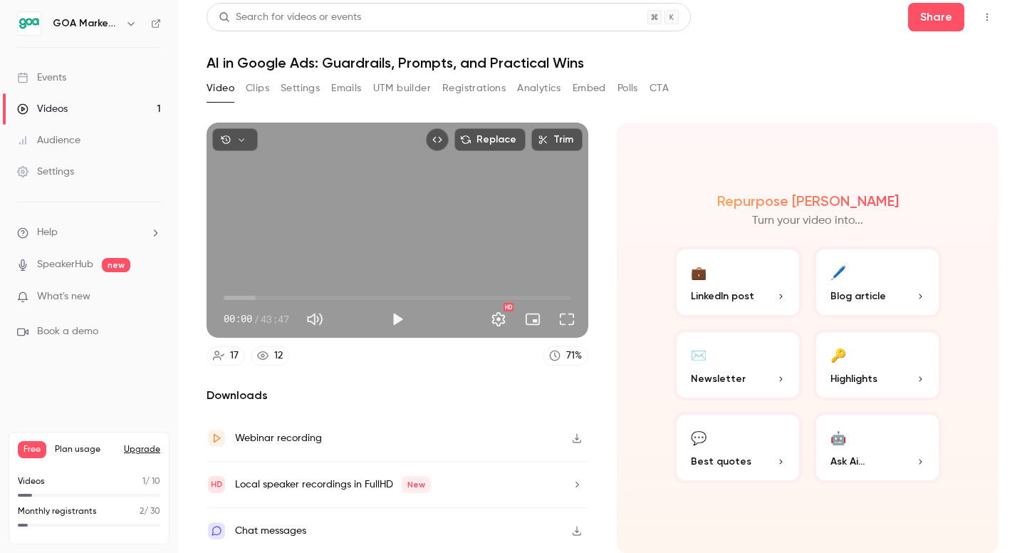
click at [254, 91] on button "Clips" at bounding box center [258, 88] width 24 height 23
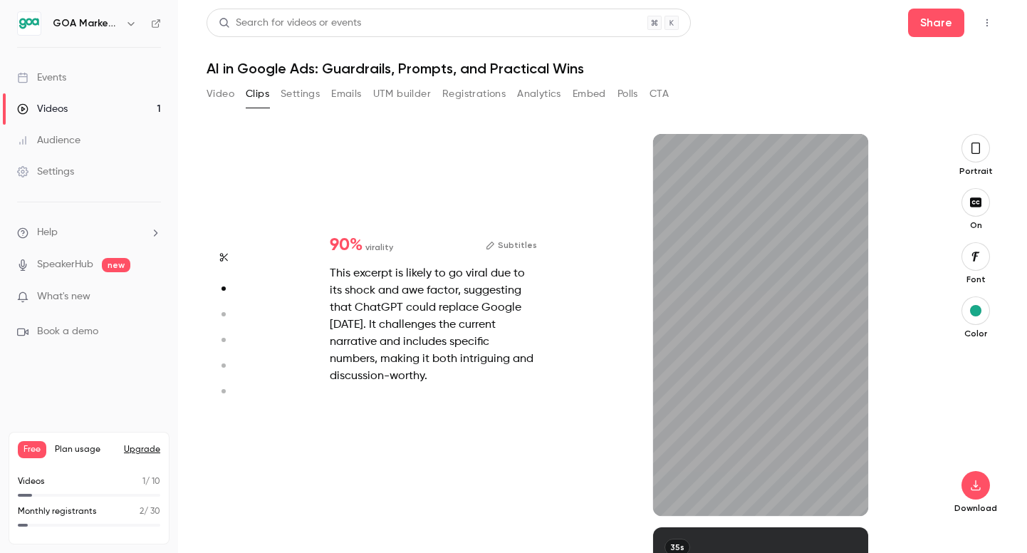
type input "*"
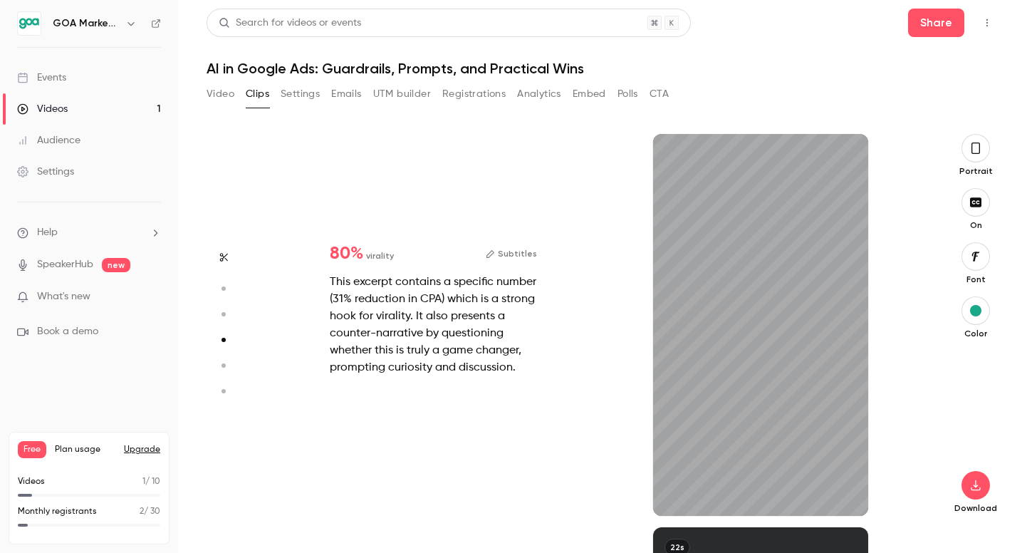
type input "*"
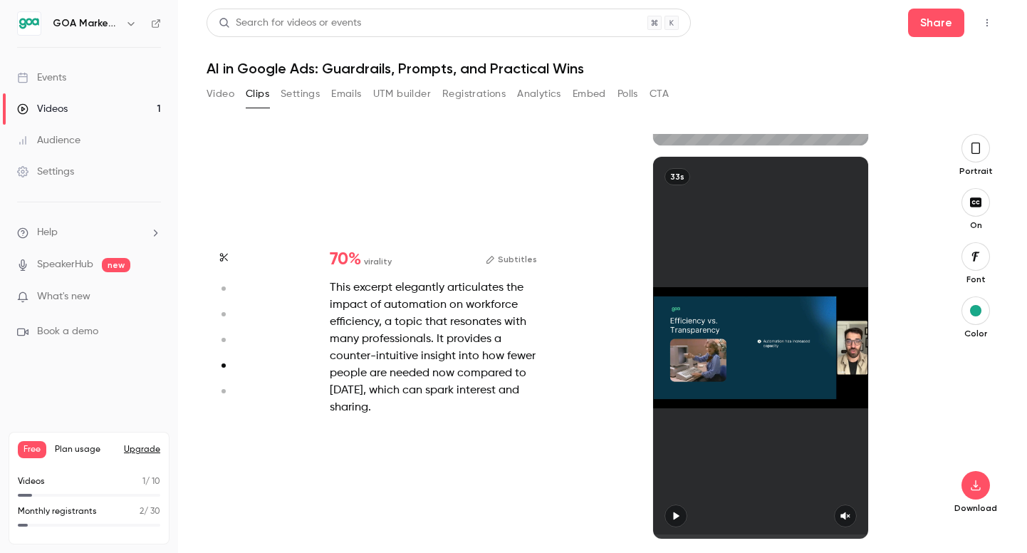
type input "*"
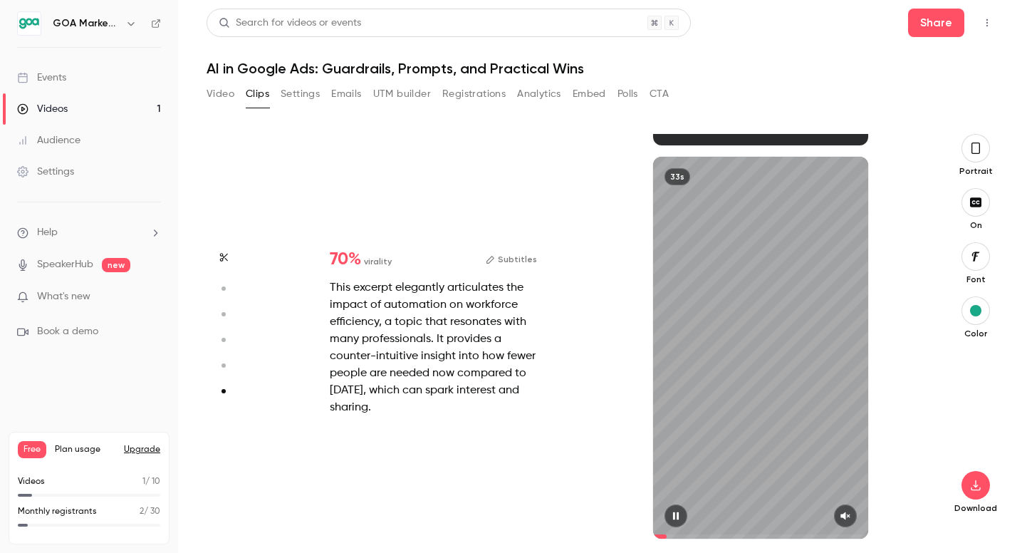
type input "*"
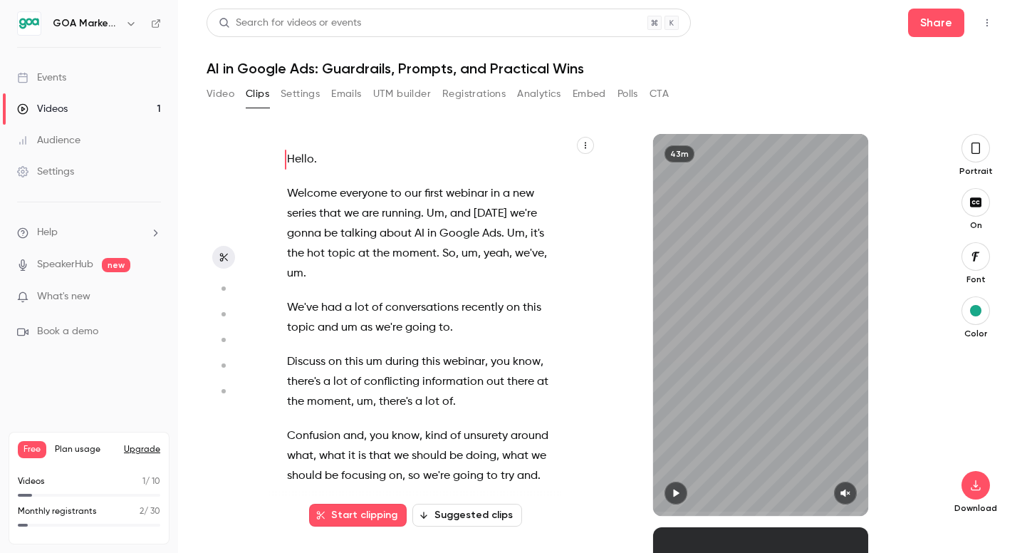
scroll to position [0, 0]
click at [969, 165] on div "Portrait" at bounding box center [976, 155] width 46 height 43
click at [971, 157] on button "button" at bounding box center [975, 148] width 28 height 28
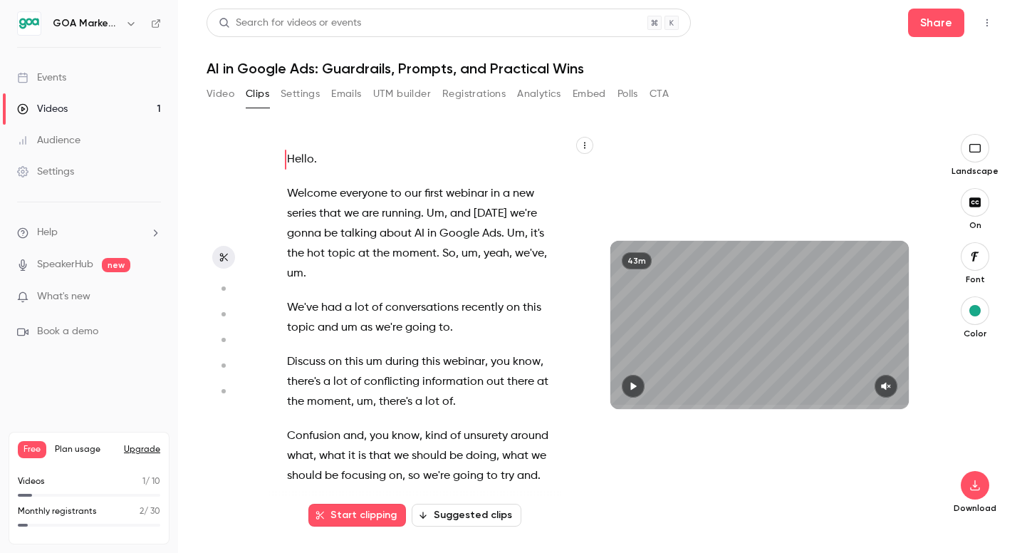
click at [979, 153] on icon "button" at bounding box center [975, 147] width 16 height 11
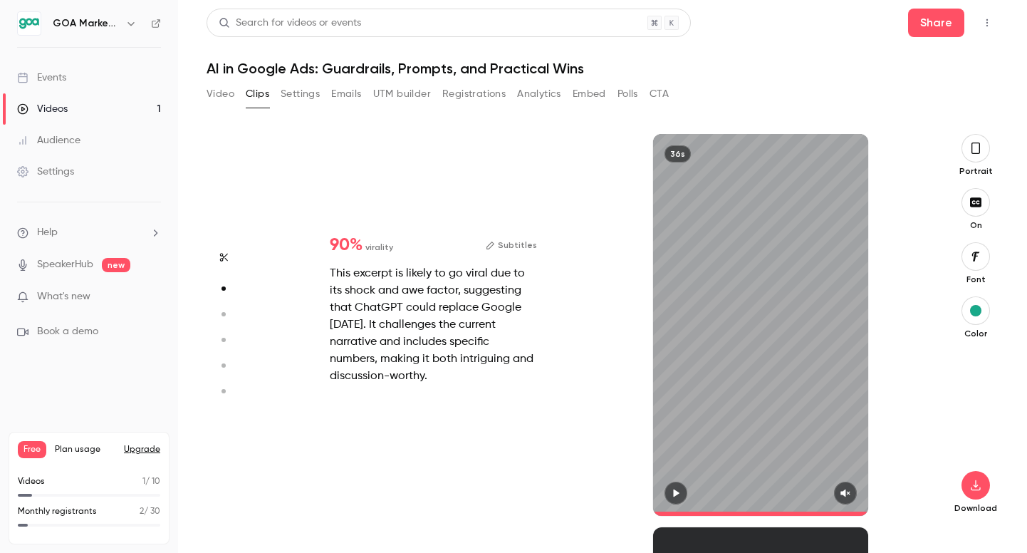
scroll to position [473, 0]
type input "*"
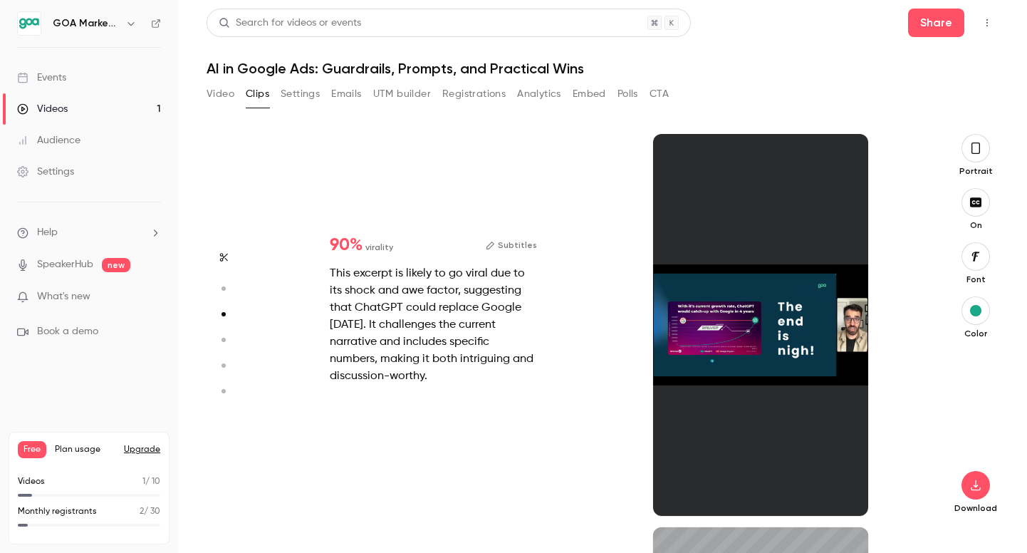
type input "*"
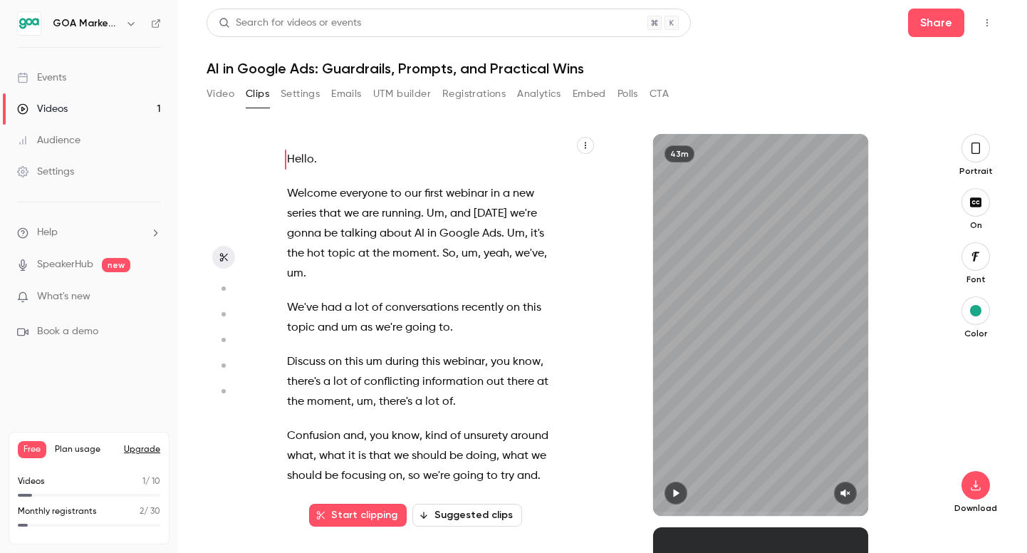
scroll to position [0, 0]
click at [474, 508] on button "Suggested clips" at bounding box center [467, 515] width 110 height 23
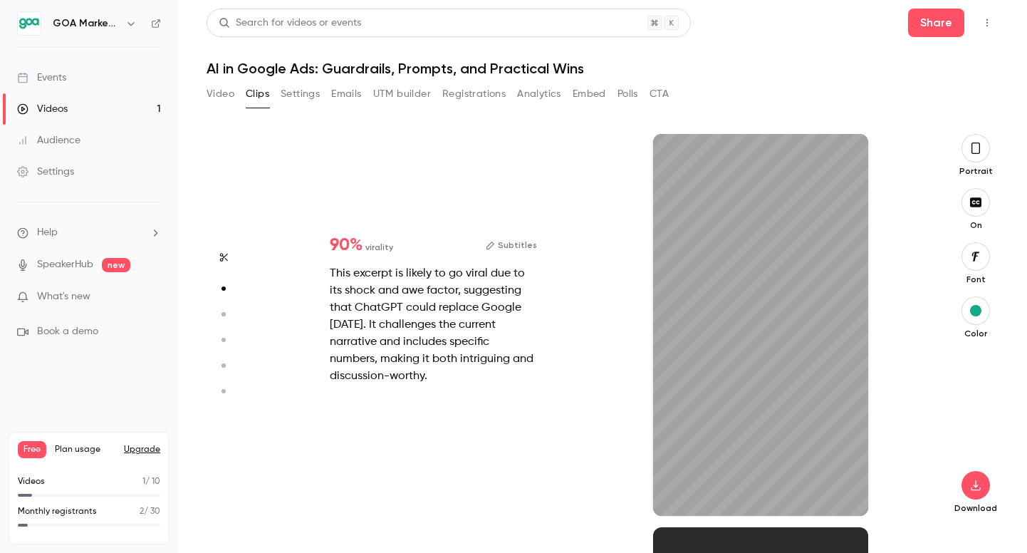
scroll to position [393, 0]
click at [985, 258] on button "button" at bounding box center [975, 256] width 28 height 28
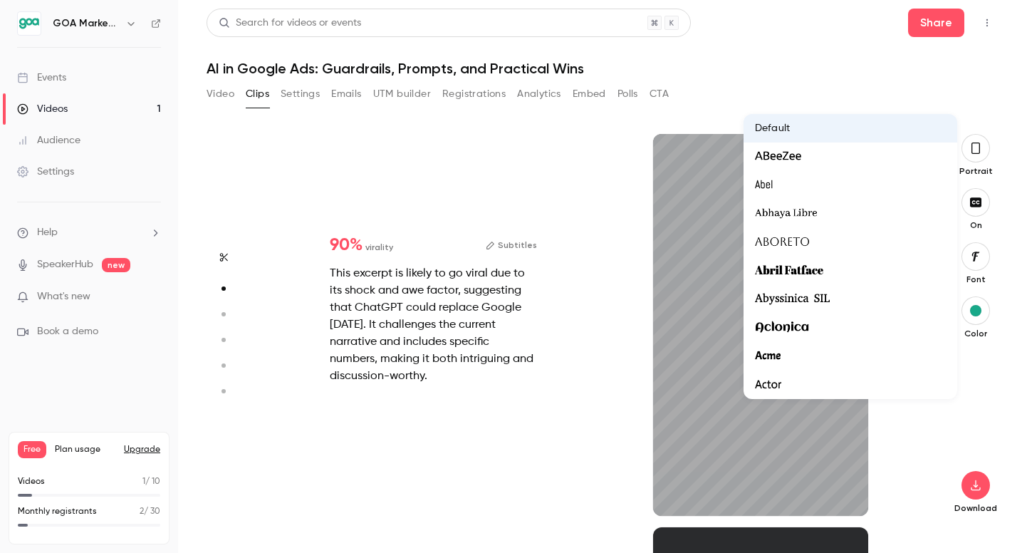
click at [985, 258] on div at bounding box center [513, 276] width 1027 height 553
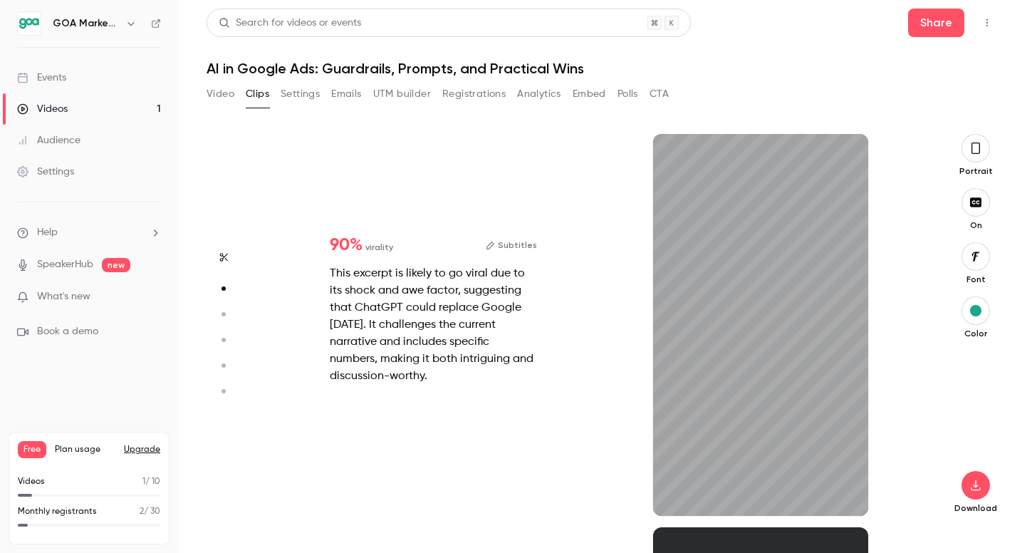
type input "*"
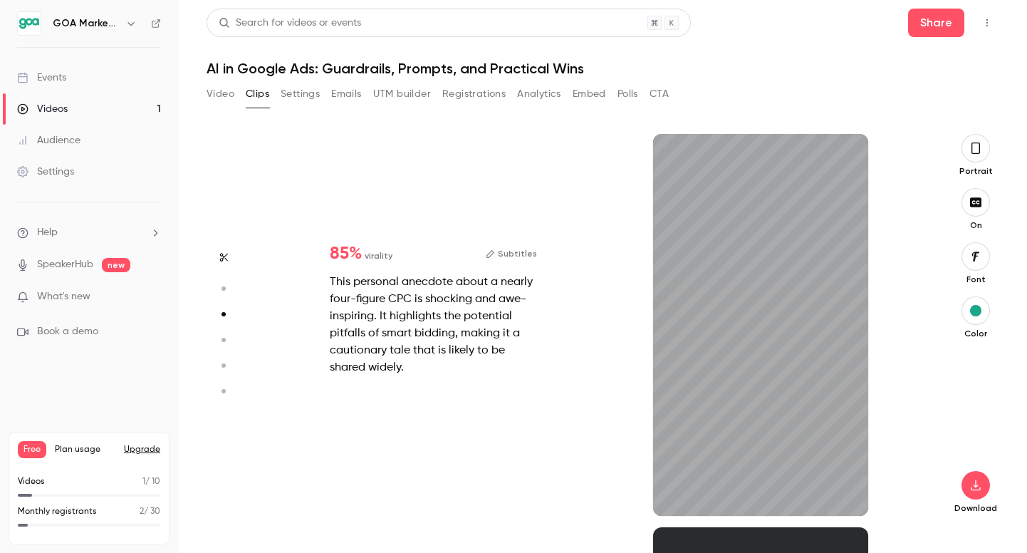
type input "*"
click at [982, 152] on button "button" at bounding box center [975, 148] width 28 height 28
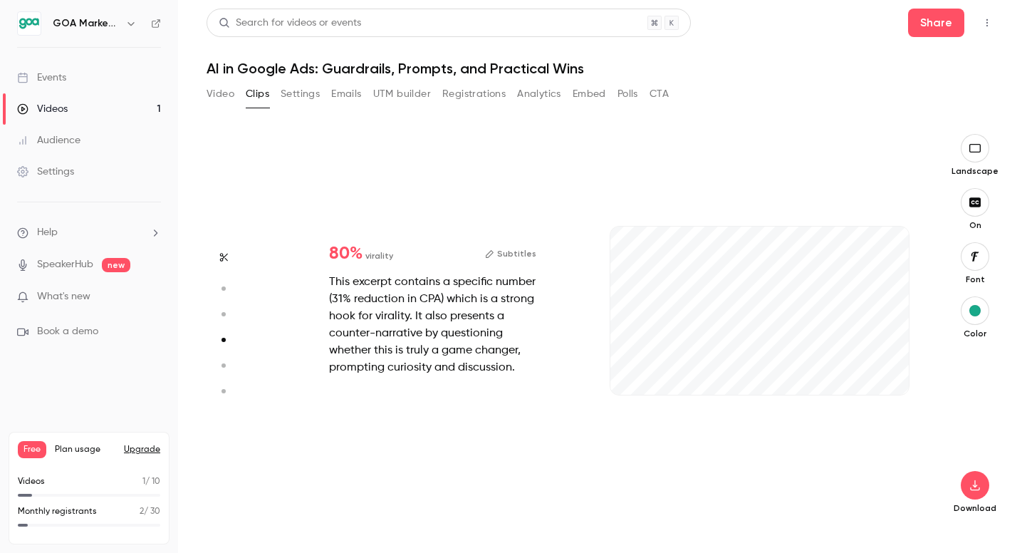
click at [982, 152] on icon "button" at bounding box center [975, 147] width 16 height 11
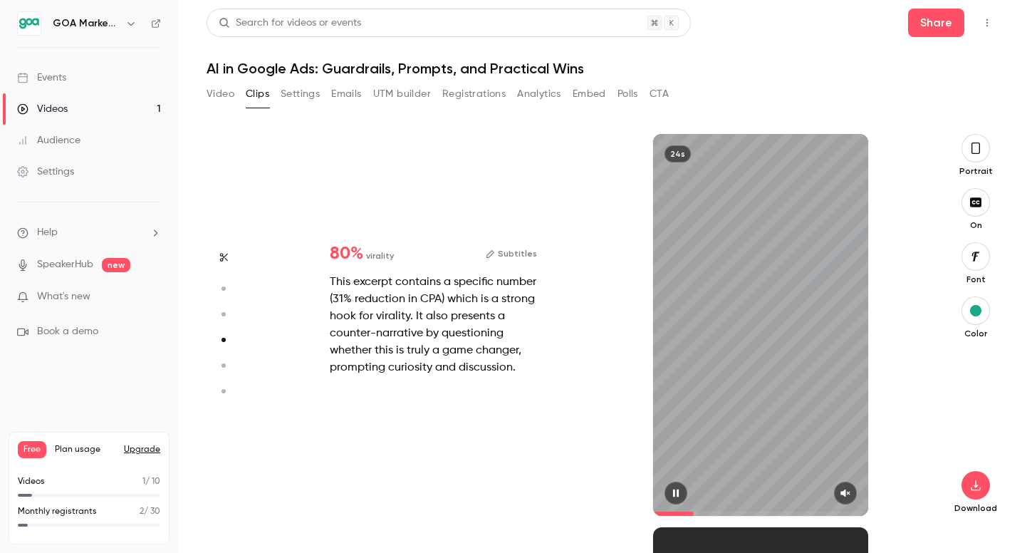
click at [796, 307] on div "24s" at bounding box center [760, 325] width 215 height 382
click at [983, 156] on button "button" at bounding box center [975, 148] width 28 height 28
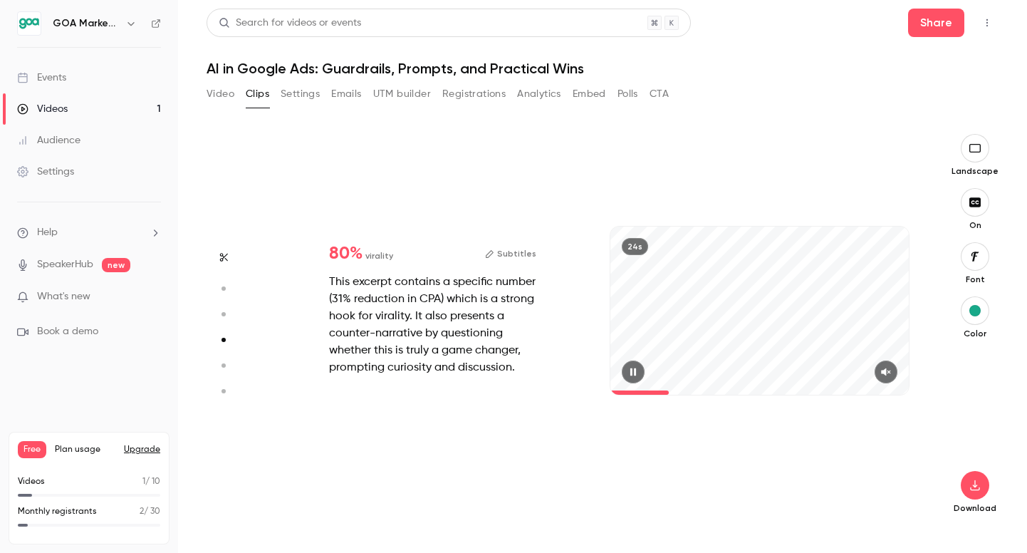
type input "*"
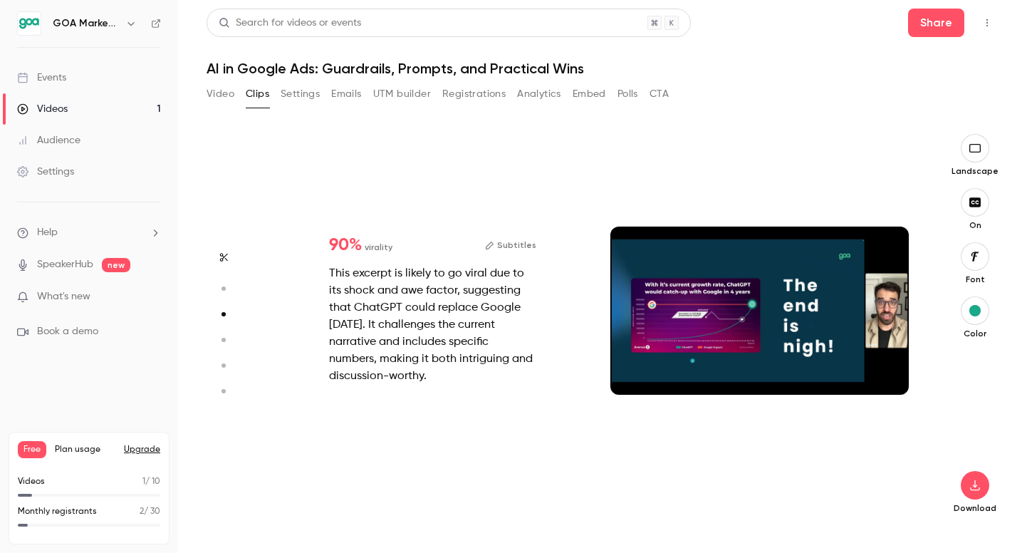
type input "*"
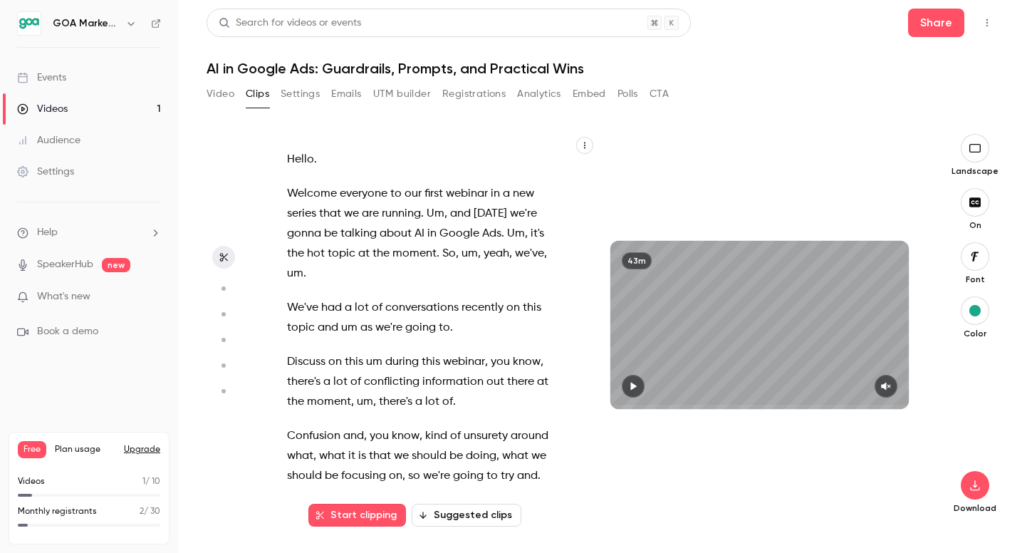
type input "*"
click at [887, 381] on icon "button" at bounding box center [885, 386] width 11 height 10
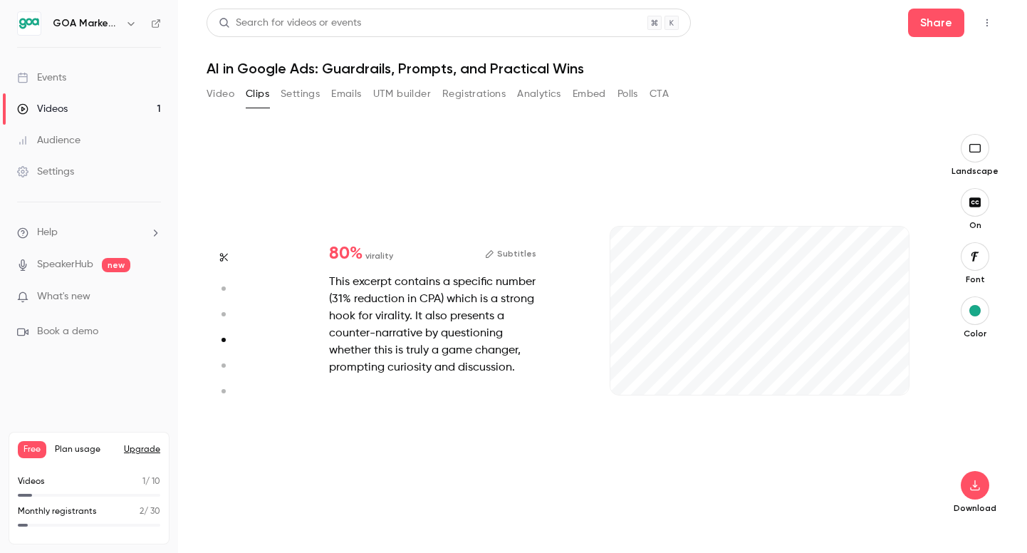
scroll to position [1179, 0]
click at [895, 376] on button "button" at bounding box center [886, 371] width 23 height 23
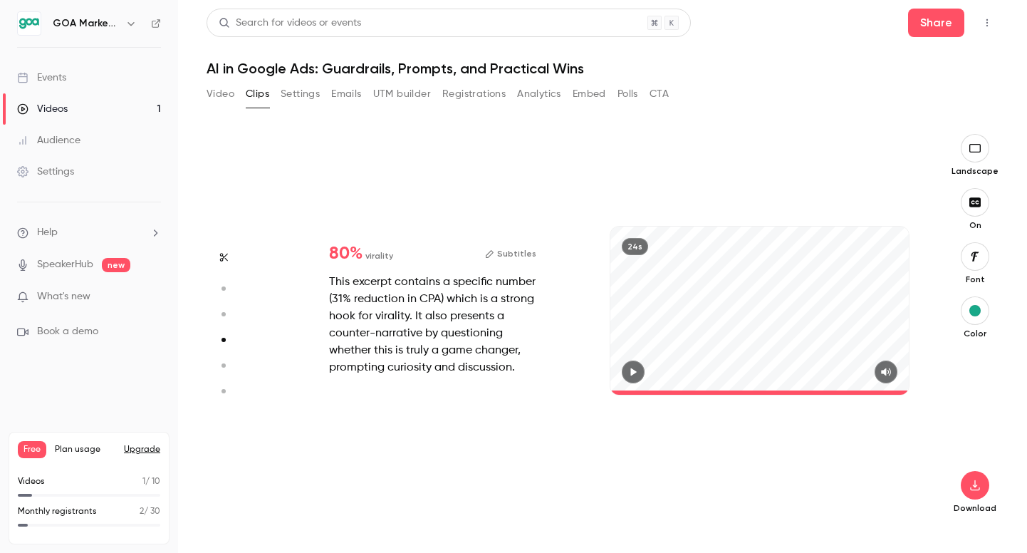
type input "*"
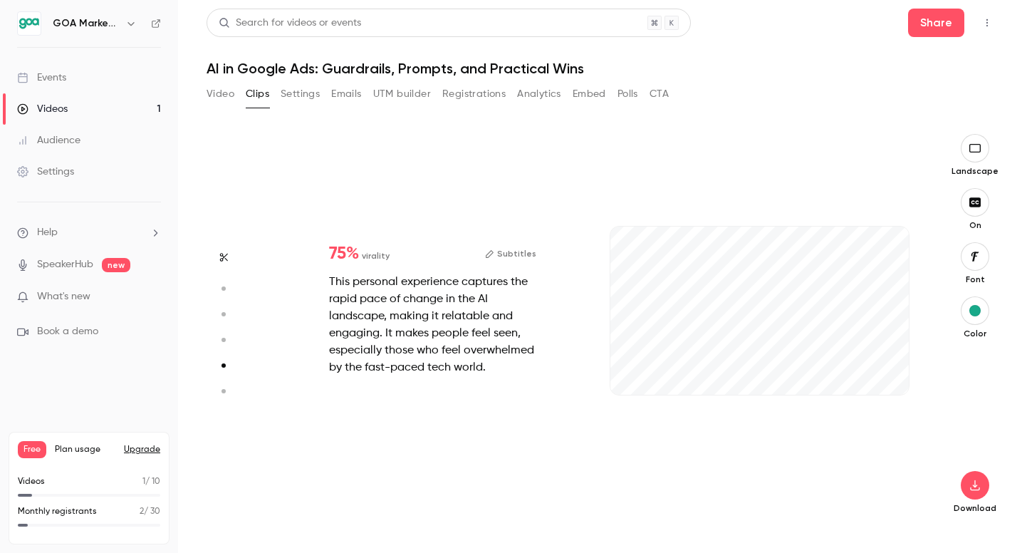
scroll to position [1573, 0]
click at [890, 372] on icon "button" at bounding box center [885, 372] width 9 height 8
drag, startPoint x: 662, startPoint y: 390, endPoint x: 588, endPoint y: 390, distance: 74.8
click at [588, 390] on div "75 % virality Subtitles This personal experience captures the rapid pace of cha…" at bounding box center [596, 325] width 654 height 382
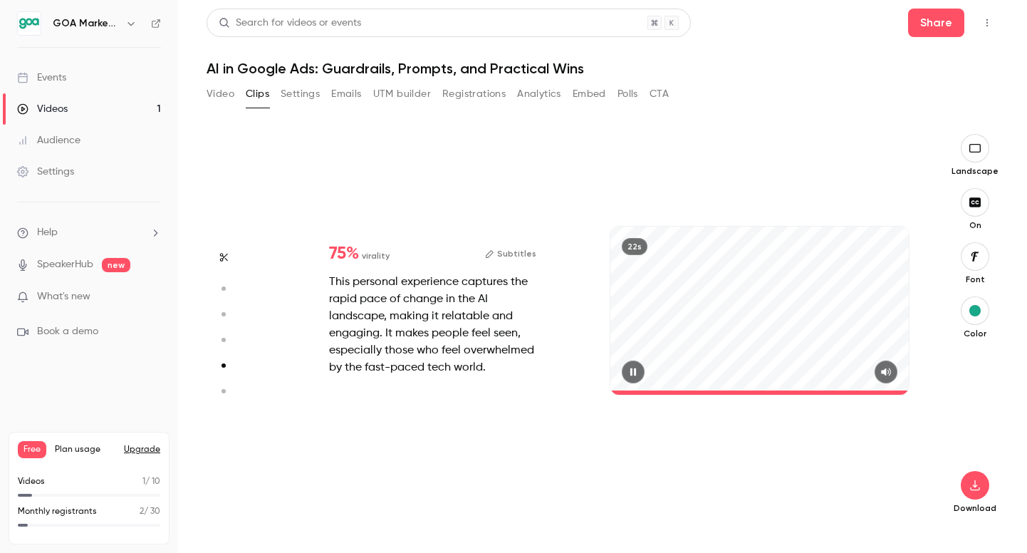
type input "*"
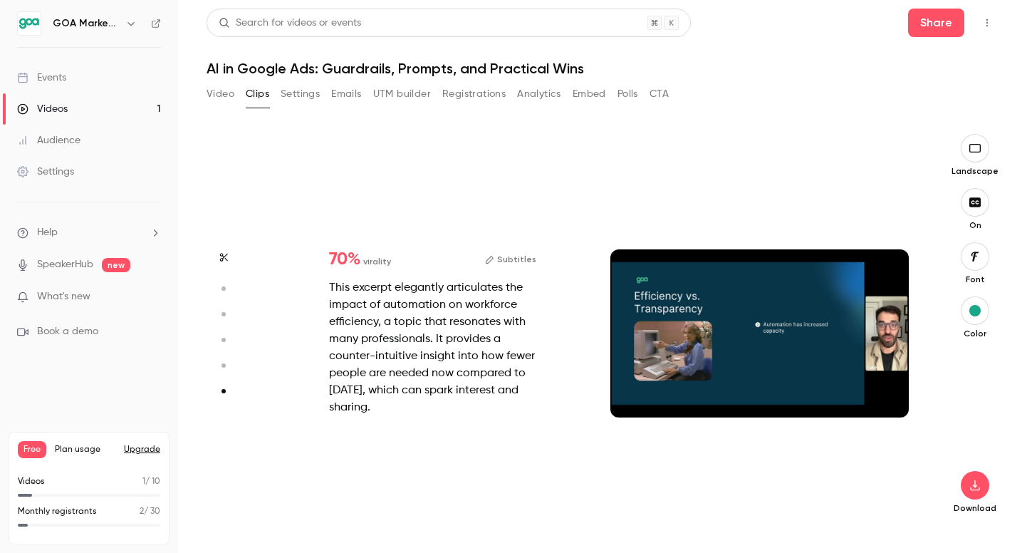
scroll to position [1943, 0]
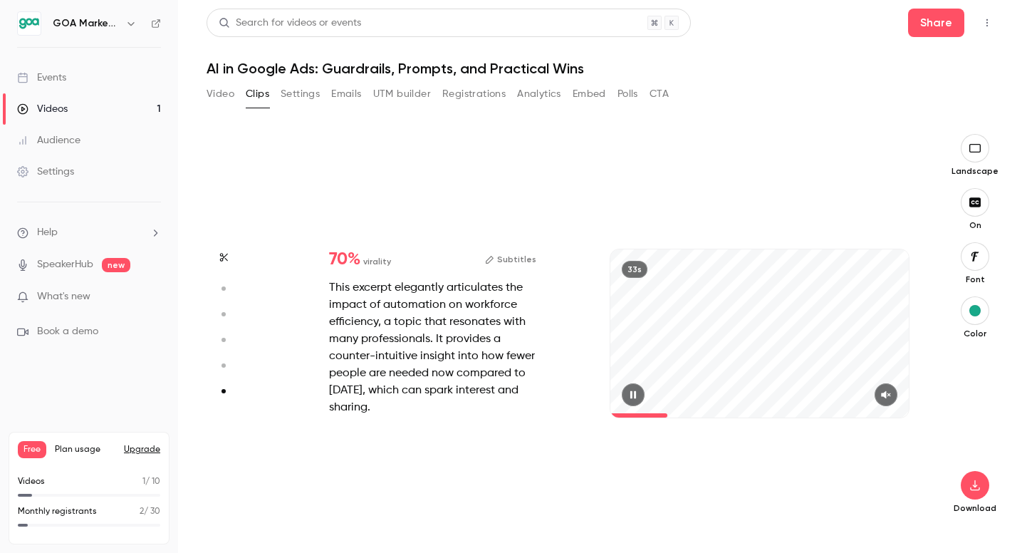
click at [891, 390] on icon "button" at bounding box center [885, 395] width 11 height 10
drag, startPoint x: 677, startPoint y: 414, endPoint x: 574, endPoint y: 414, distance: 102.6
click at [574, 414] on div "70 % virality Subtitles This excerpt elegantly articulates the impact of automa…" at bounding box center [596, 348] width 654 height 382
click at [816, 318] on div "33s" at bounding box center [759, 333] width 298 height 168
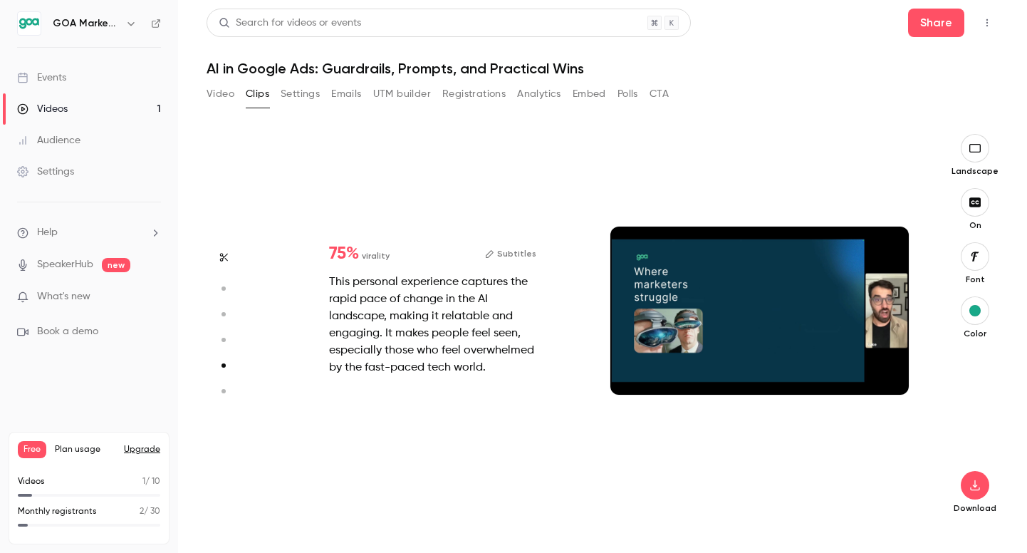
type input "*"
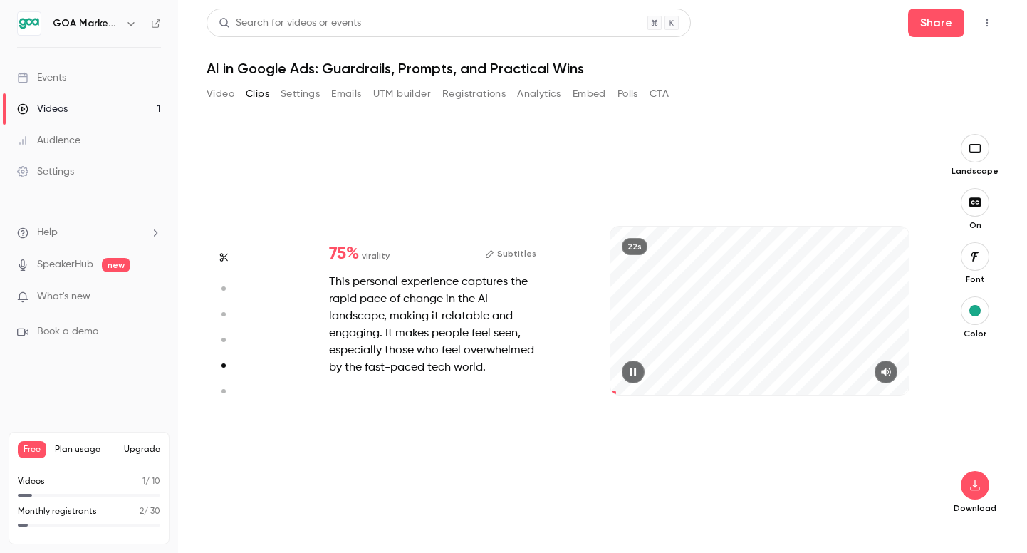
scroll to position [1573, 0]
click at [758, 323] on div "22s" at bounding box center [759, 310] width 298 height 168
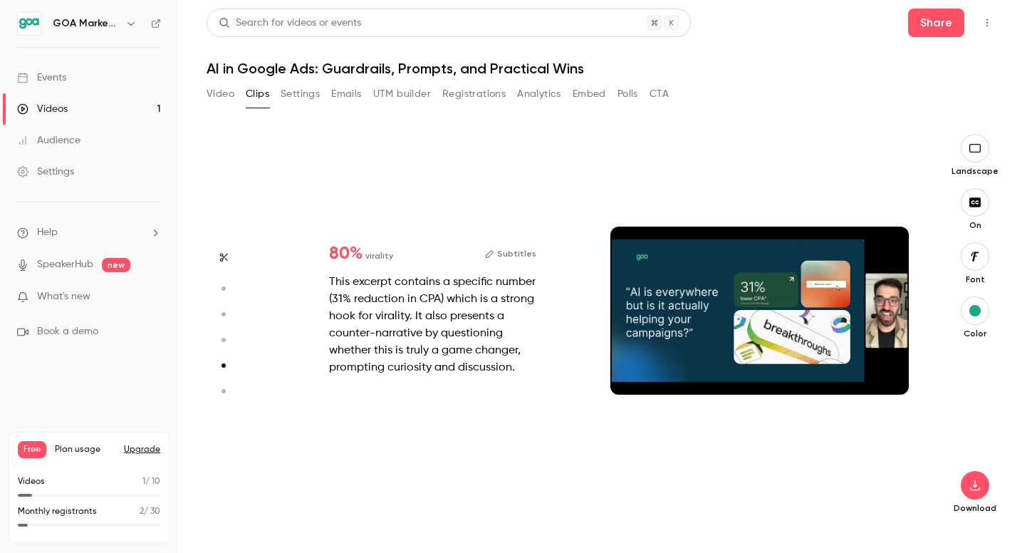
type input "*"
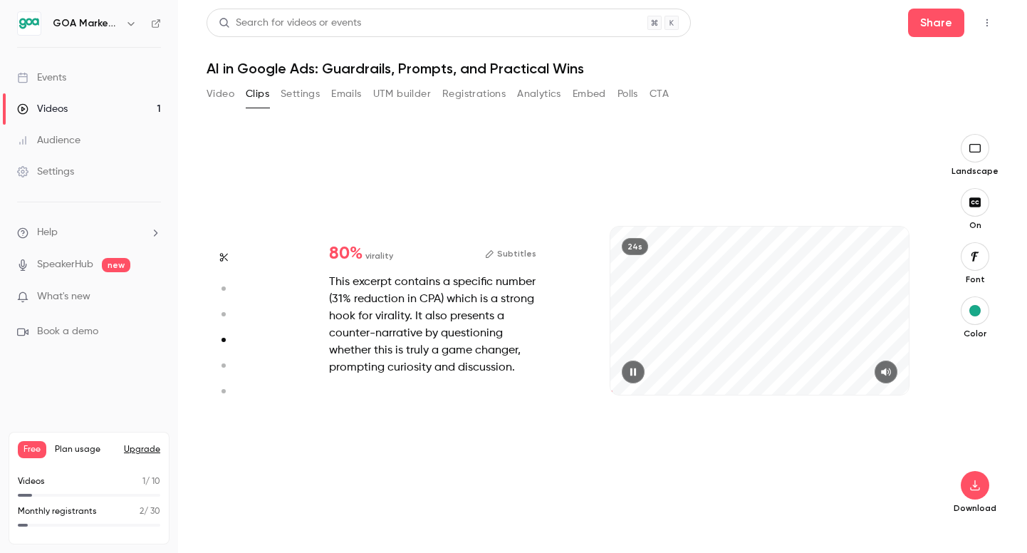
scroll to position [1179, 0]
click at [737, 328] on div "24s" at bounding box center [759, 310] width 298 height 168
click at [889, 375] on icon "button" at bounding box center [885, 372] width 11 height 10
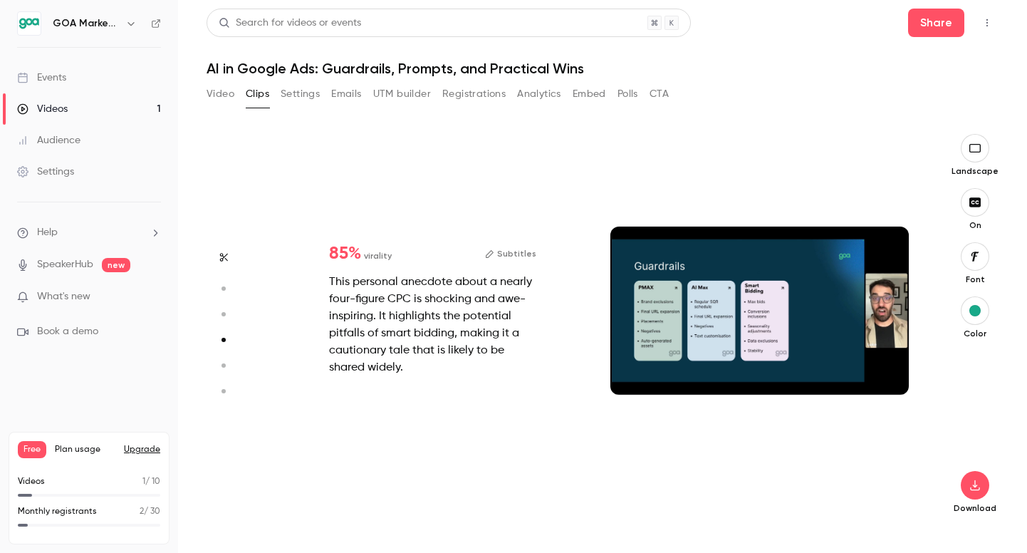
type input "*"
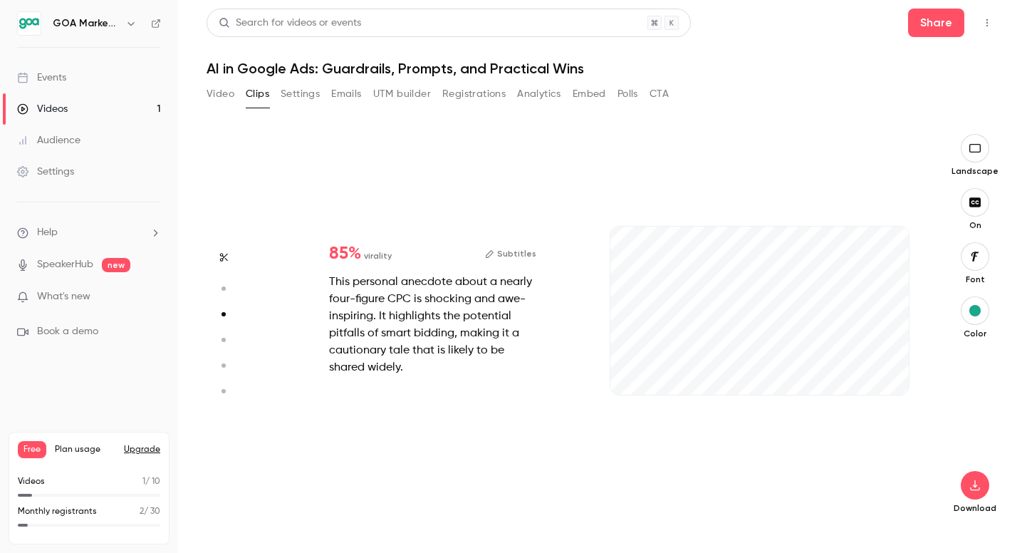
type input "****"
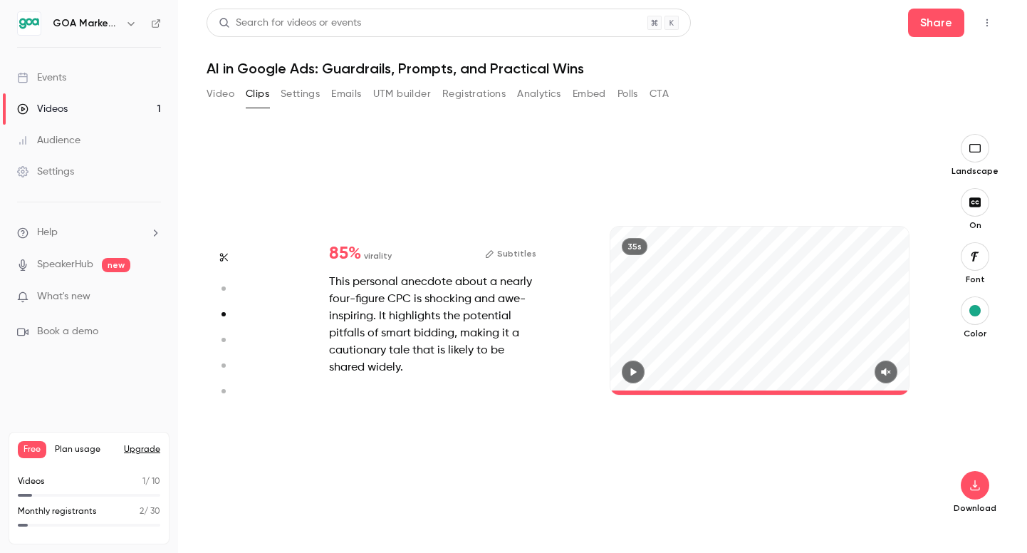
click at [228, 88] on button "Video" at bounding box center [221, 94] width 28 height 23
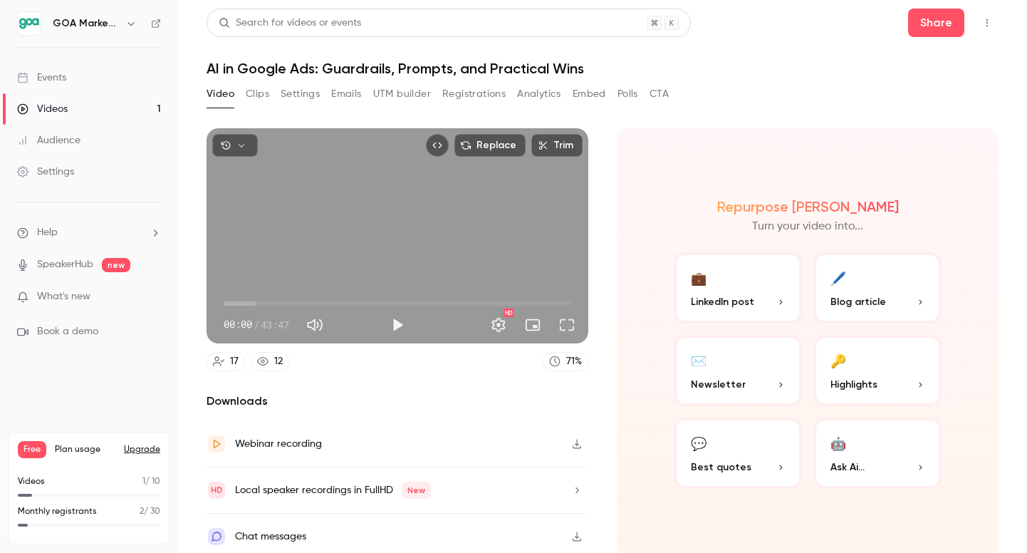
click at [862, 375] on button "🔑 Highlights" at bounding box center [877, 370] width 128 height 71
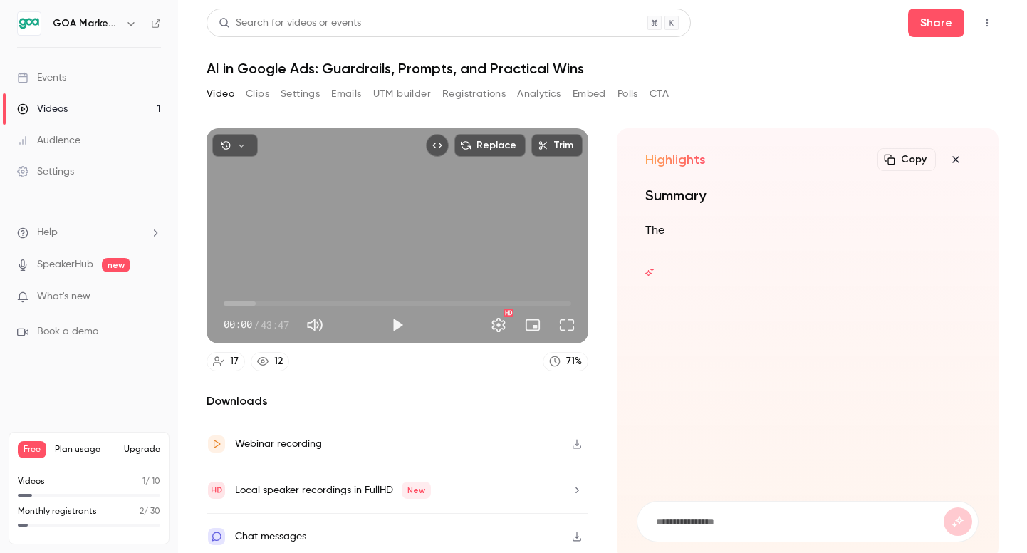
click at [957, 162] on icon "button" at bounding box center [955, 159] width 6 height 6
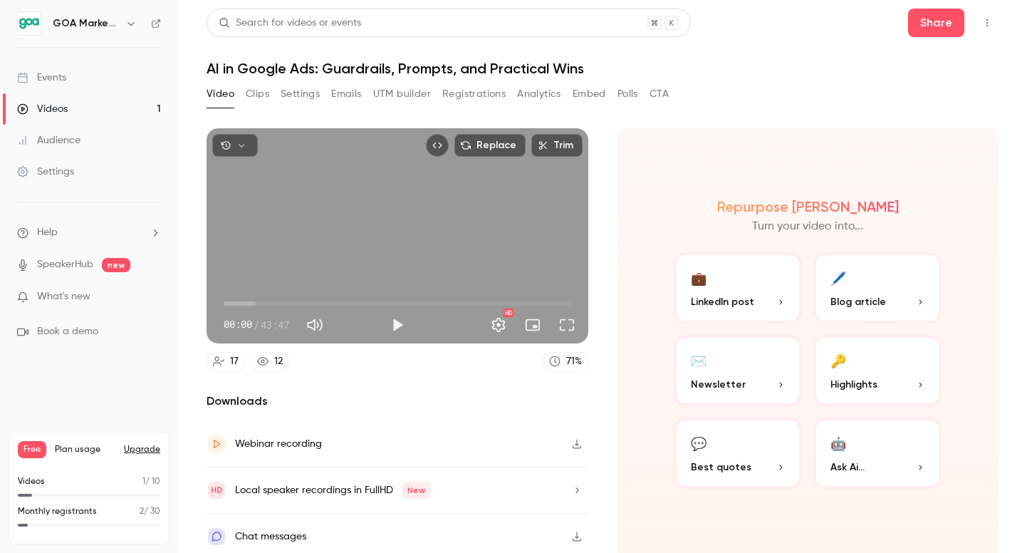
click at [766, 286] on button "💼 LinkedIn post" at bounding box center [738, 287] width 128 height 71
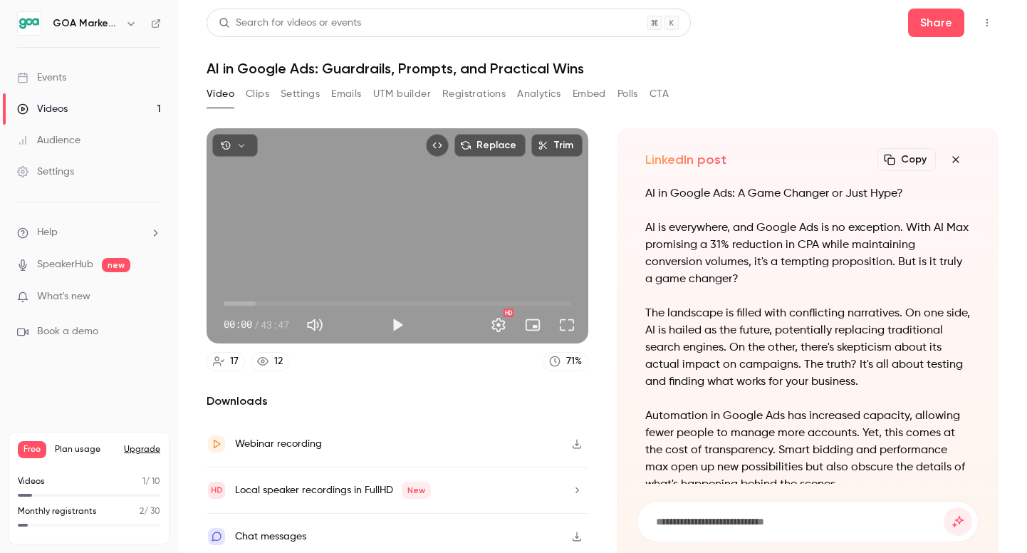
scroll to position [-281, 0]
click at [894, 152] on button "Copy" at bounding box center [906, 159] width 58 height 23
click at [959, 167] on button "button" at bounding box center [956, 159] width 28 height 28
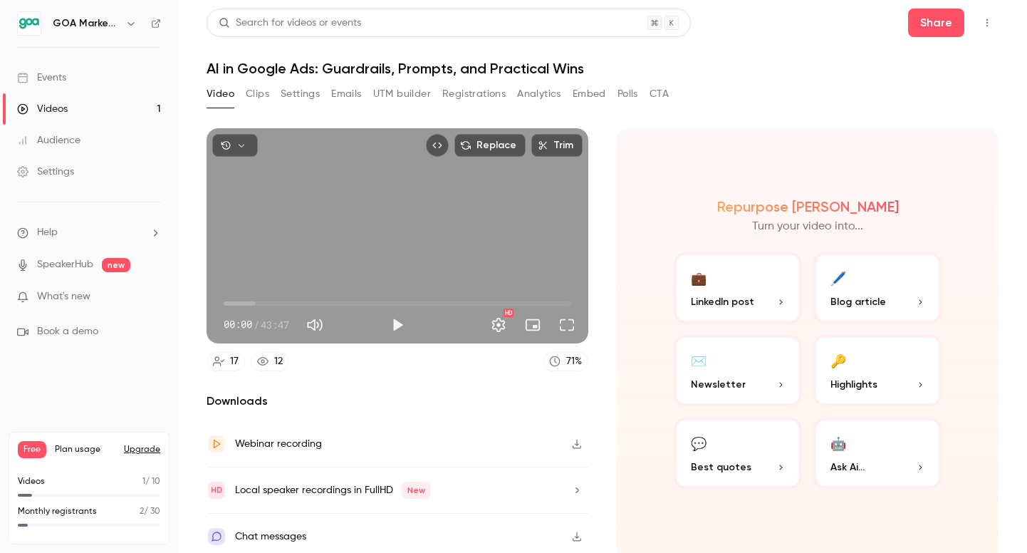
click at [906, 386] on p "Highlights" at bounding box center [877, 384] width 94 height 15
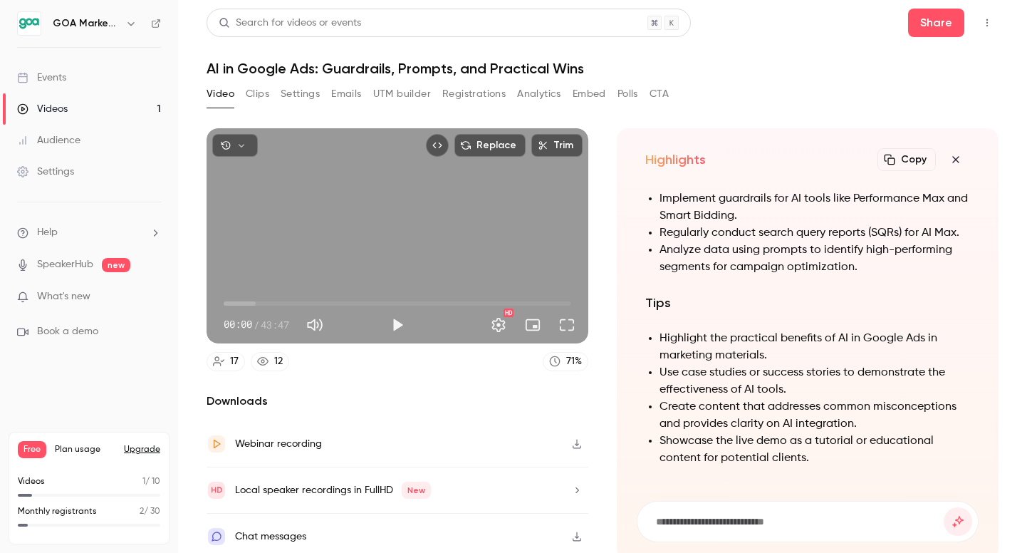
click at [718, 522] on input at bounding box center [798, 521] width 289 height 16
type input "**********"
click at [944, 507] on button "submit" at bounding box center [958, 521] width 28 height 28
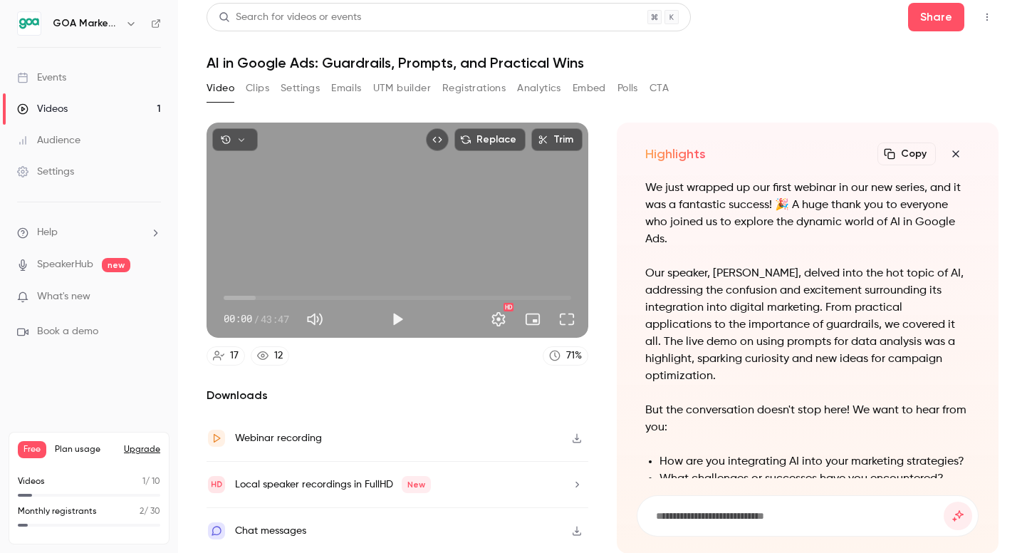
scroll to position [-308, 0]
